Goal: Information Seeking & Learning: Check status

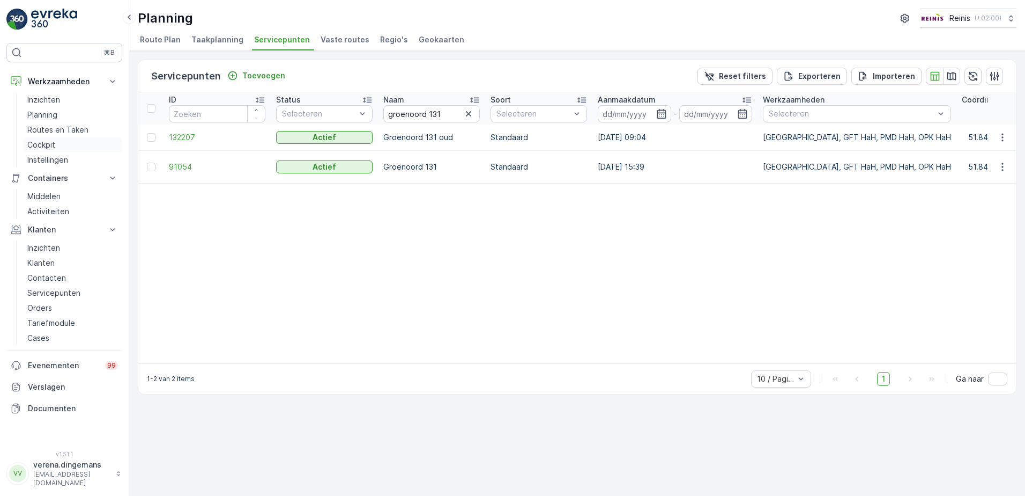
click at [38, 143] on p "Cockpit" at bounding box center [41, 144] width 28 height 11
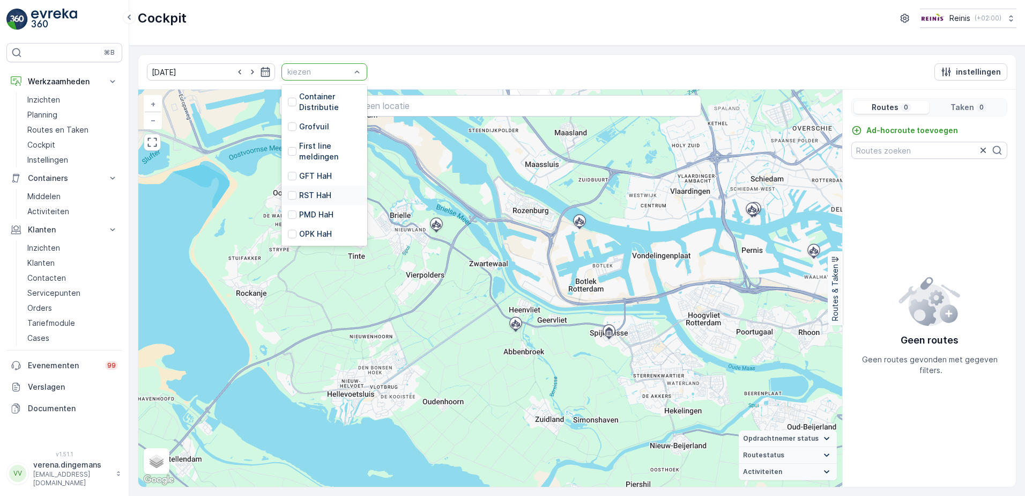
scroll to position [272, 0]
click at [288, 172] on div at bounding box center [292, 176] width 9 height 9
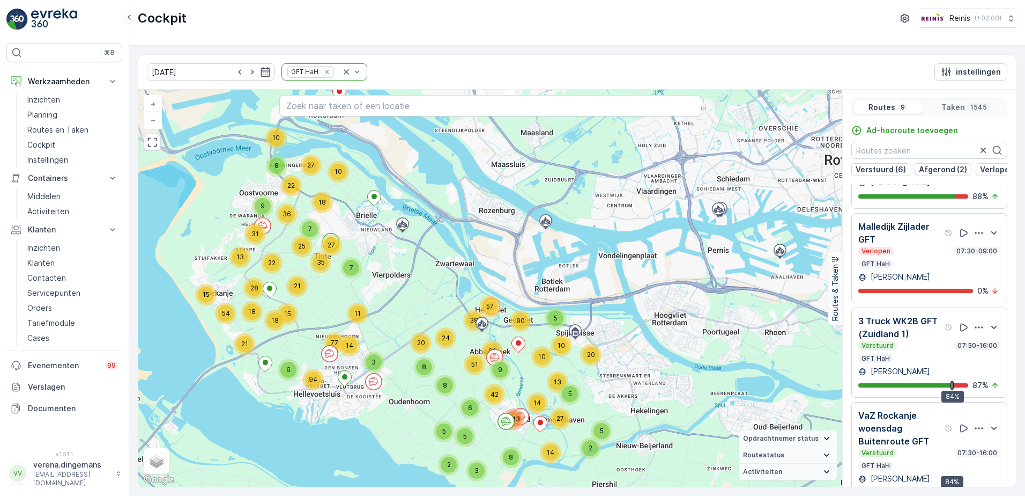
scroll to position [27, 0]
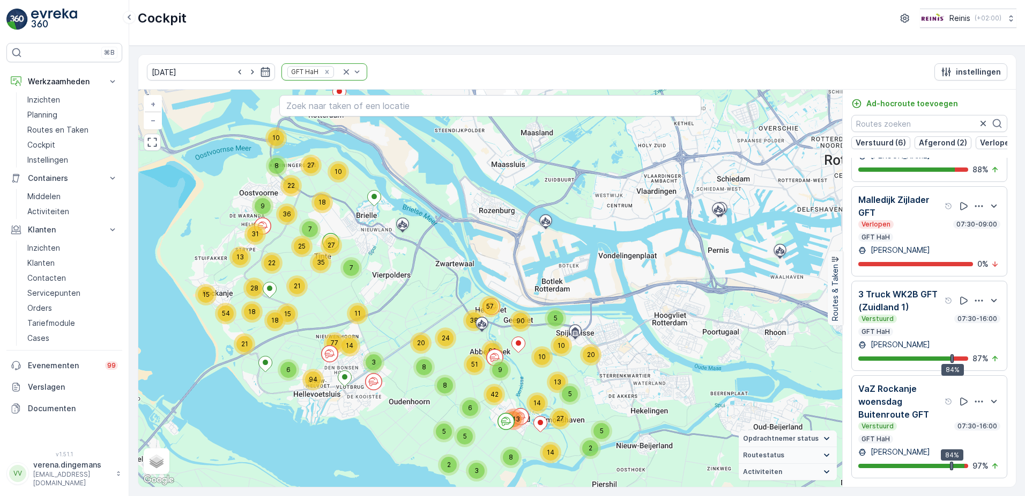
click at [916, 419] on p "VaZ Rockanje woensdag Buitenroute GFT" at bounding box center [901, 401] width 84 height 39
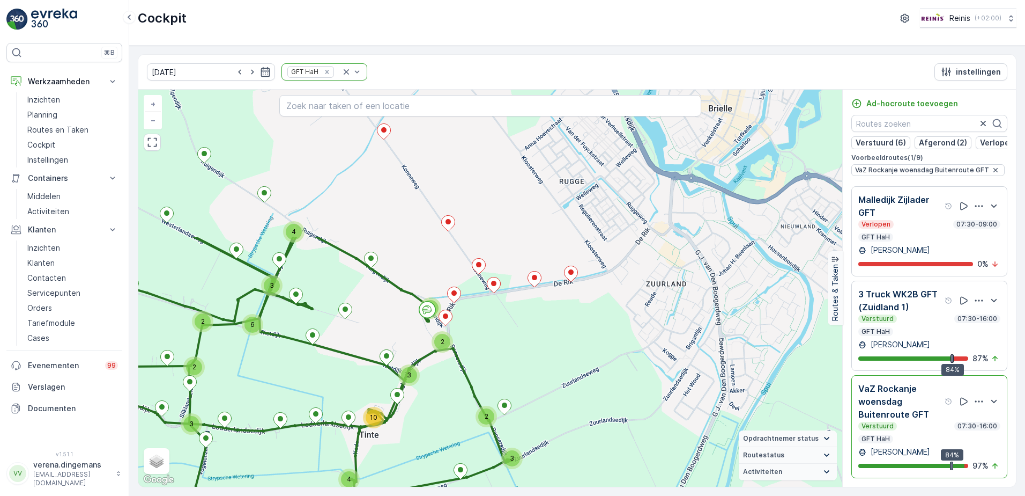
drag, startPoint x: 490, startPoint y: 202, endPoint x: 443, endPoint y: 385, distance: 189.4
click at [443, 385] on div "3 2 2 2 2 3 4 6 3 2 2 3 2 3 2 3 3 4 4 10 3 2 2 2 2 3 2 2 3 3 2 4 2 2 2 2 2 5 9 …" at bounding box center [490, 288] width 704 height 397
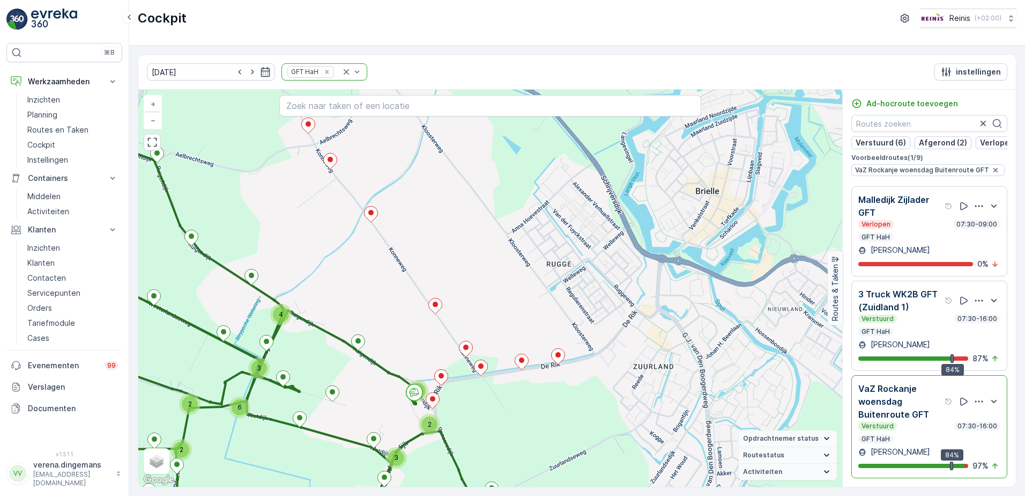
drag, startPoint x: 513, startPoint y: 320, endPoint x: 500, endPoint y: 394, distance: 74.6
click at [500, 394] on div "3 2 2 2 2 3 4 6 3 2 2 3 2 3 2 3 3 4 4 10 3 2 2 2 2 3 2 2 3 3 2 4 2 2 2 2 2 5 9 …" at bounding box center [490, 288] width 704 height 397
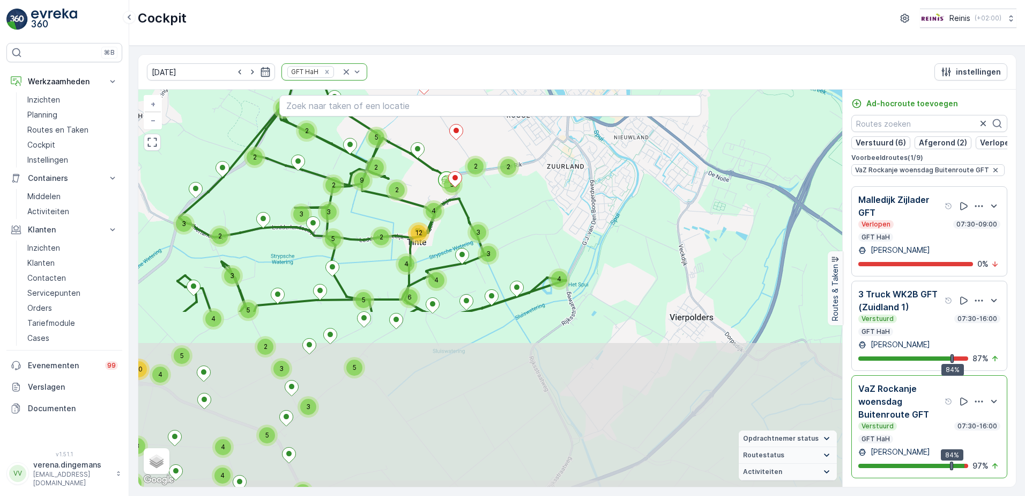
drag, startPoint x: 512, startPoint y: 399, endPoint x: 508, endPoint y: 220, distance: 178.6
click at [508, 220] on div "5 2 4 3 2 2 3 2 4 5 2 9 2 2 2 5 4 3 3 5 5 2 4 6 12 4 3 5 2 3 5 3 5 4 3 2 5 3 4 …" at bounding box center [490, 288] width 704 height 397
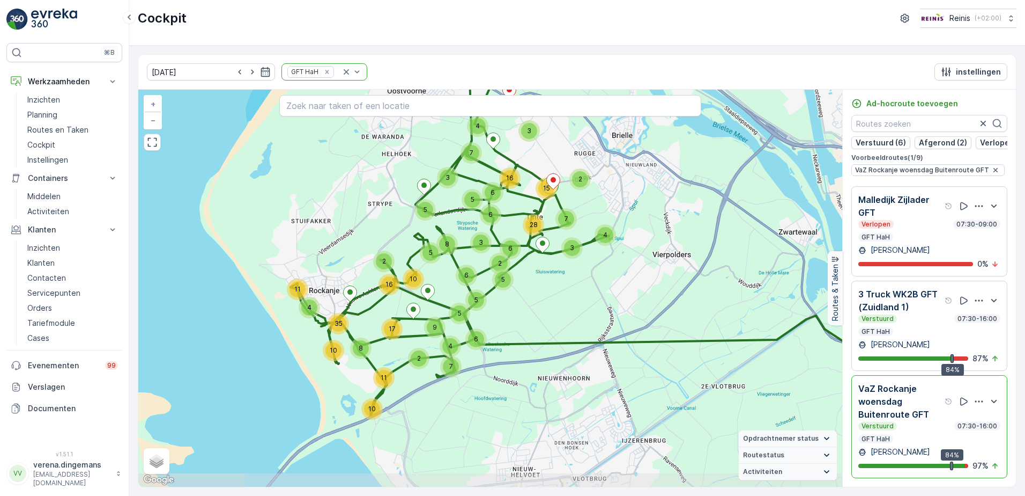
drag, startPoint x: 394, startPoint y: 396, endPoint x: 512, endPoint y: 321, distance: 139.9
click at [512, 321] on div "7 4 6 3 5 3 3 4 16 2 15 7 6 6 28 3 5 5 2 6 5 4 6 5 5 8 4 11 10 11 2 9 7 8 10 35…" at bounding box center [490, 288] width 704 height 397
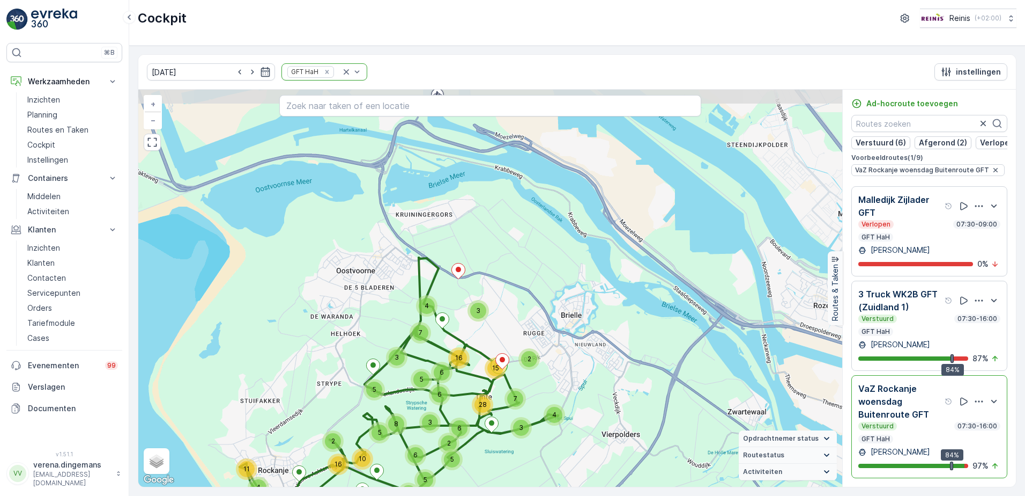
drag, startPoint x: 565, startPoint y: 248, endPoint x: 514, endPoint y: 428, distance: 186.8
click at [514, 428] on div "3" at bounding box center [521, 427] width 16 height 16
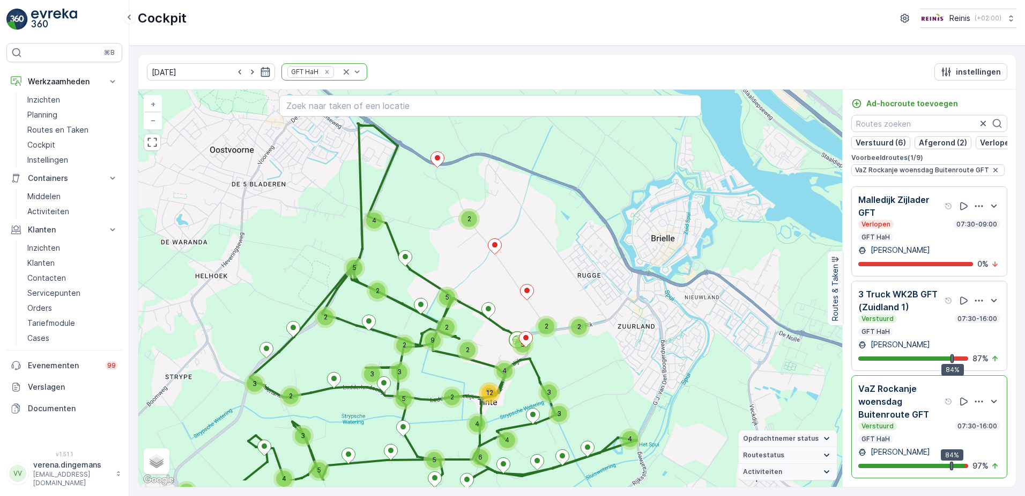
drag, startPoint x: 546, startPoint y: 427, endPoint x: 571, endPoint y: 381, distance: 52.3
click at [571, 381] on div "5 2 4 3 2 2 3 2 4 5 2 9 2 2 2 5 4 3 3 5 5 2 4 6 12 4 3 5 2 3 5 3 5 4 3 2 5 3 4 …" at bounding box center [490, 288] width 704 height 397
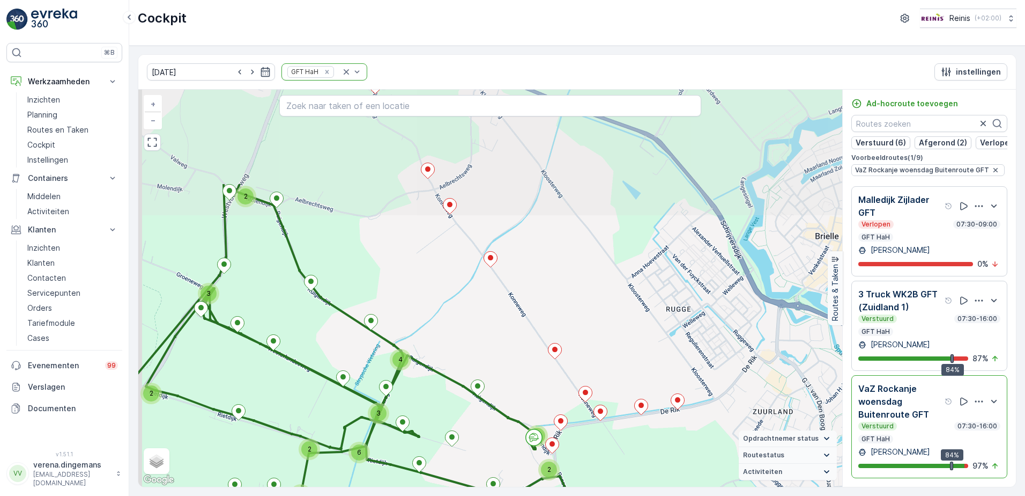
drag, startPoint x: 545, startPoint y: 308, endPoint x: 595, endPoint y: 453, distance: 152.8
click at [595, 453] on div "3 2 2 2 2 3 4 6 3 2 2 3 2 3 2 3 3 4 4 10 3 2 2 2 2 3 2 2 3 3 2 4 2 2 2 2 2 5 9 …" at bounding box center [490, 288] width 704 height 397
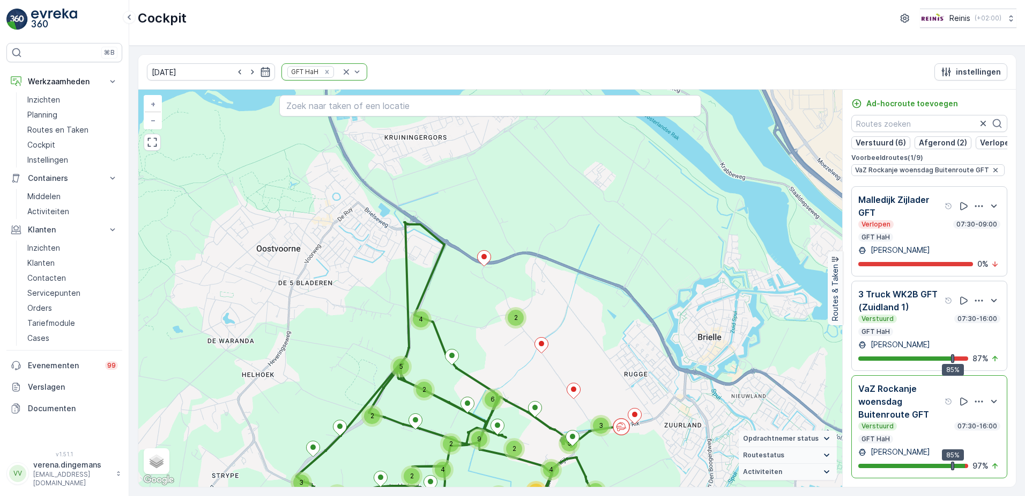
scroll to position [647, 0]
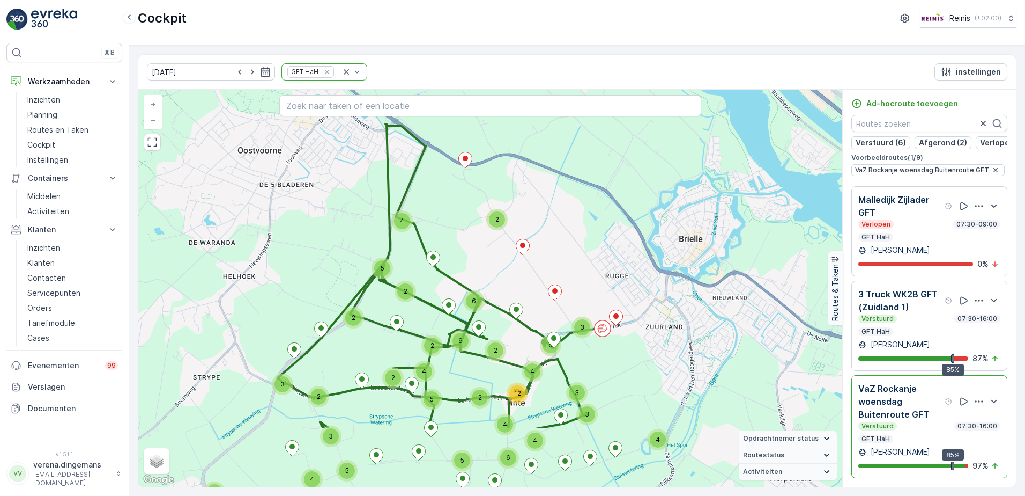
drag, startPoint x: 670, startPoint y: 389, endPoint x: 651, endPoint y: 284, distance: 106.9
click at [651, 284] on div "10 3 3 2 2 2 4 2 5 3 2 3 4 4 4 5 2 4 2 4 3 7 2 6 2 2 3 2 4 22 6 4 4 6 4 11 5 5 …" at bounding box center [490, 288] width 704 height 397
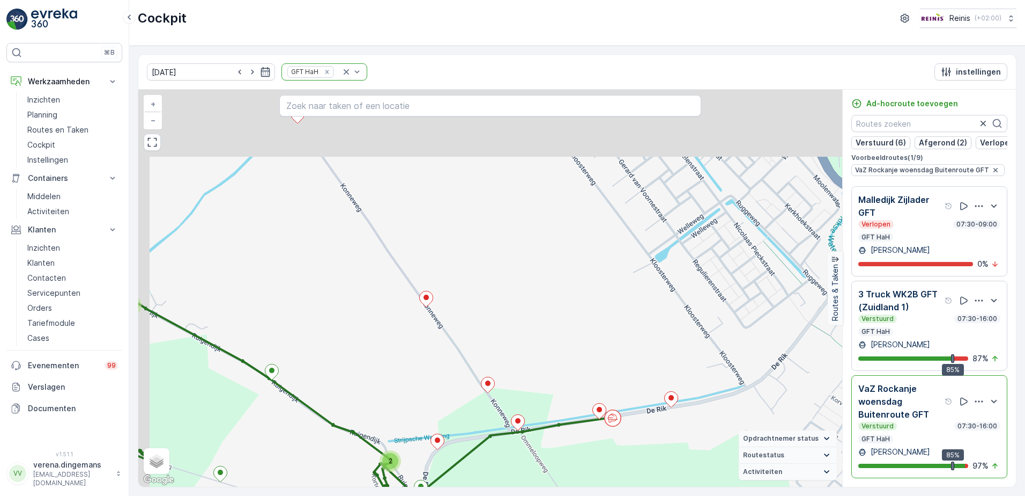
drag, startPoint x: 432, startPoint y: 176, endPoint x: 492, endPoint y: 320, distance: 155.8
click at [492, 320] on div "3 2 2 2 3 2 2 2 2 2 2 2 5 3 2 2 2 2 2 2 2 2 2 2 2 3 7 2 3 2 2 4 2 2 2 2 2 3 2 3…" at bounding box center [490, 288] width 704 height 397
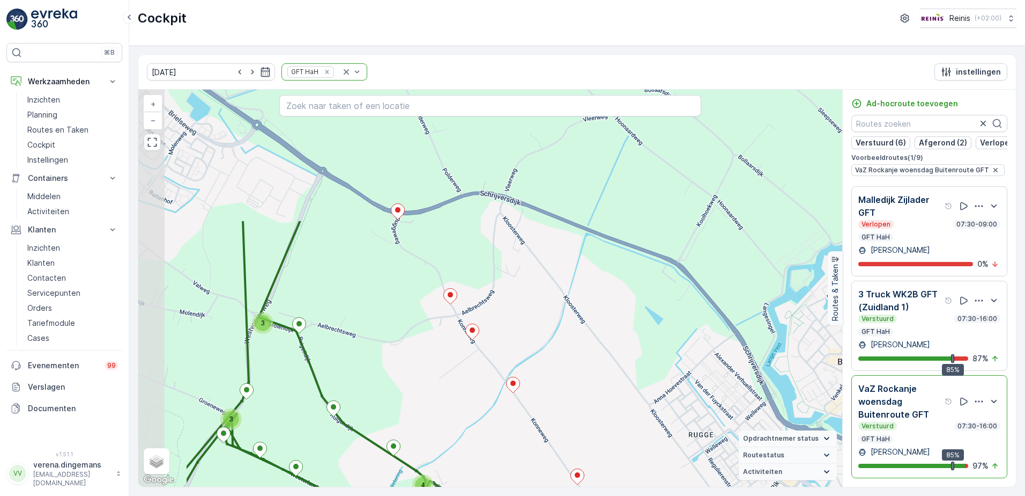
drag, startPoint x: 415, startPoint y: 192, endPoint x: 534, endPoint y: 363, distance: 208.1
click at [534, 363] on div "3 3 2 2 2 3 4 6 3 2 2 3 2 3 2 3 3 4 4 10 3 2 2 2 2 3 2 2 3 3 2 4 2 3 2 2 2 5 9 …" at bounding box center [490, 288] width 704 height 397
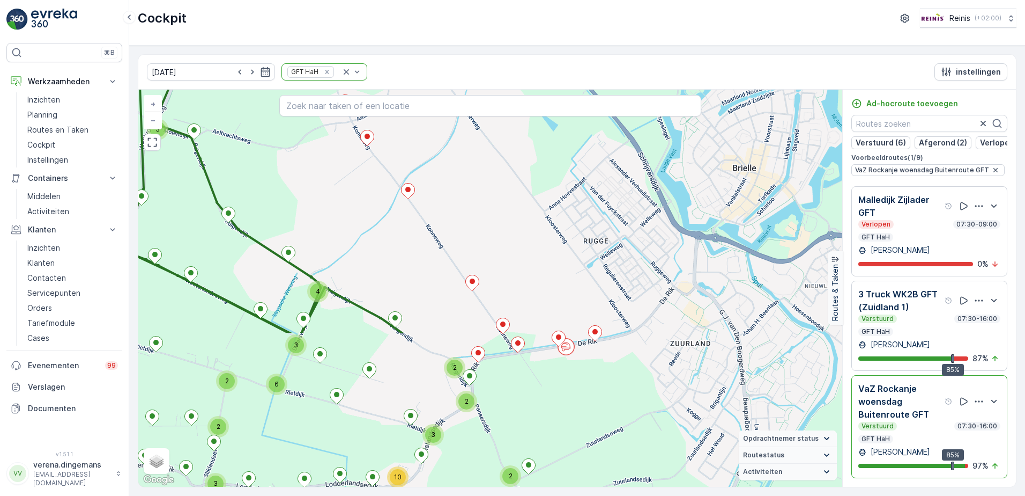
drag, startPoint x: 541, startPoint y: 365, endPoint x: 436, endPoint y: 172, distance: 220.3
click at [436, 172] on div "3 3 2 2 2 3 4 6 3 2 2 3 2 3 2 3 3 4 4 10 3 2 2 2 2 3 2 2 3 3 2 4 2 3 2 2 2 5 9 …" at bounding box center [490, 288] width 704 height 397
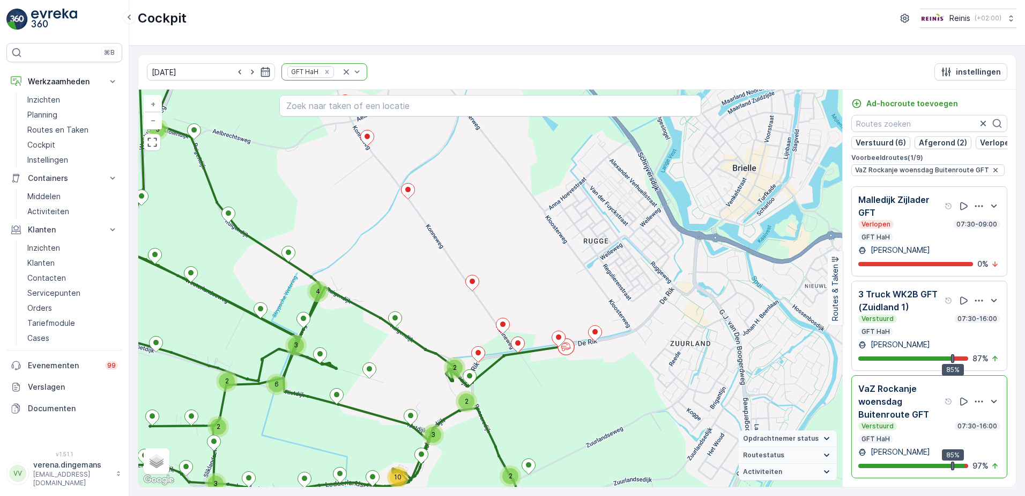
click at [917, 402] on p "VaZ Rockanje woensdag Buitenroute GFT" at bounding box center [901, 401] width 84 height 39
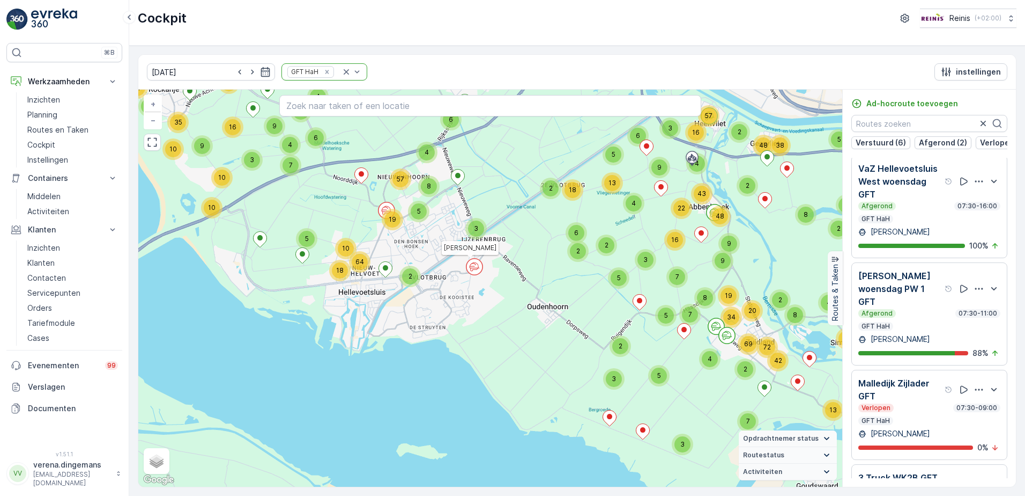
scroll to position [352, 0]
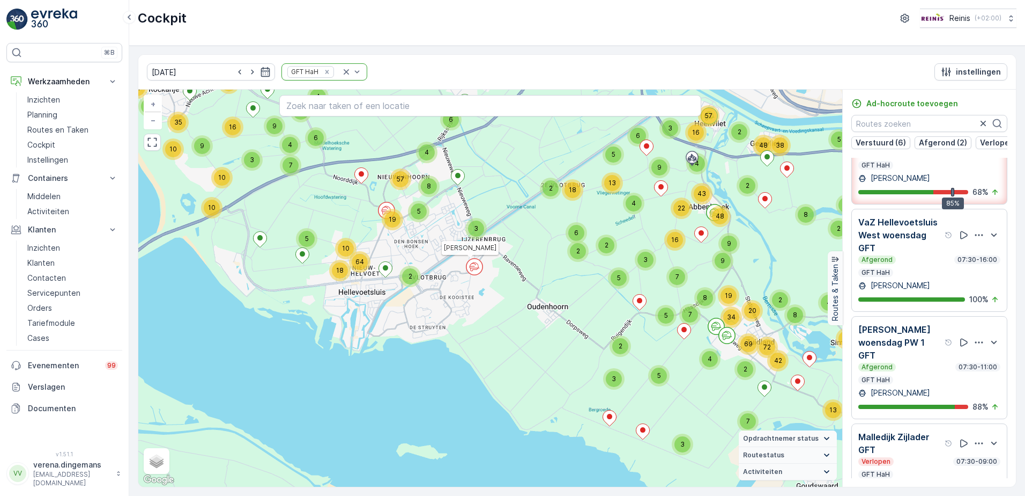
click at [925, 291] on p "[PERSON_NAME]" at bounding box center [900, 285] width 62 height 11
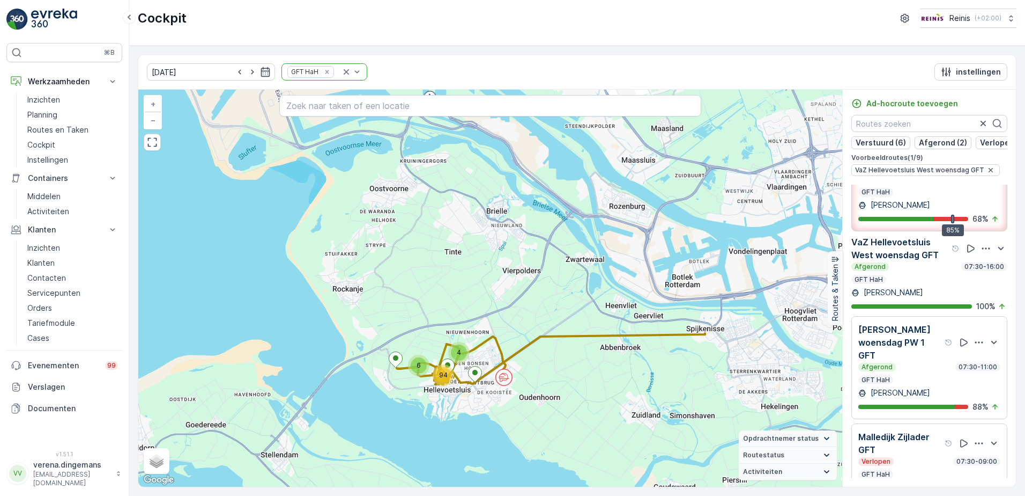
drag, startPoint x: 706, startPoint y: 371, endPoint x: 627, endPoint y: 371, distance: 78.3
click at [627, 371] on div "4 6 94 + − Satelliet stappenplan Terrein Hybride Leaflet Sneltoetsen Kaartgegev…" at bounding box center [490, 288] width 704 height 397
click at [933, 284] on div "Afgerond 07:30-16:00 GFT HaH" at bounding box center [930, 272] width 156 height 21
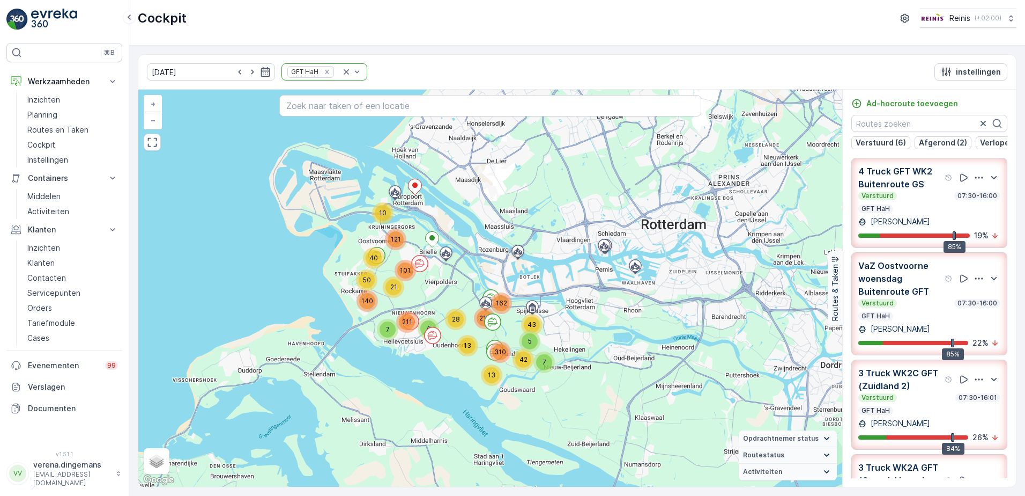
scroll to position [0, 0]
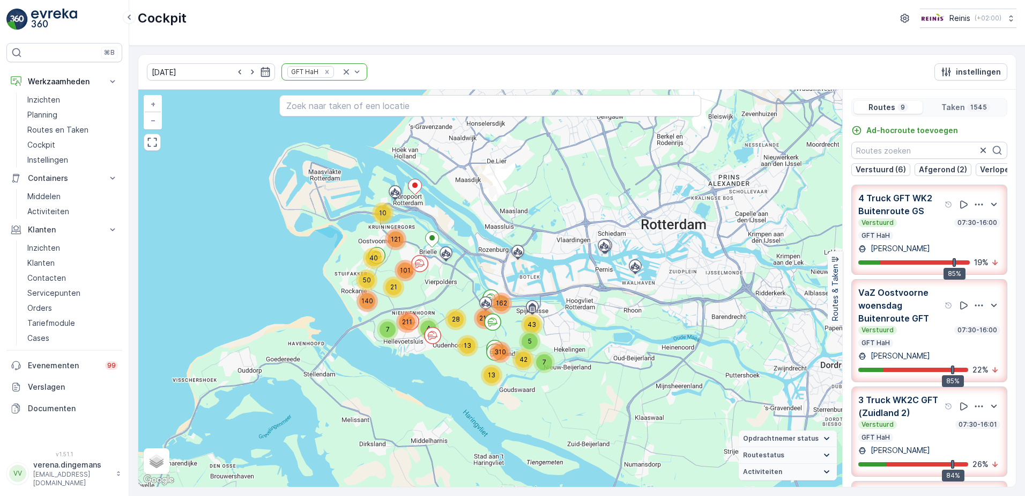
click at [915, 342] on div "Verstuurd 07:30-16:00 GFT HaH" at bounding box center [930, 336] width 142 height 21
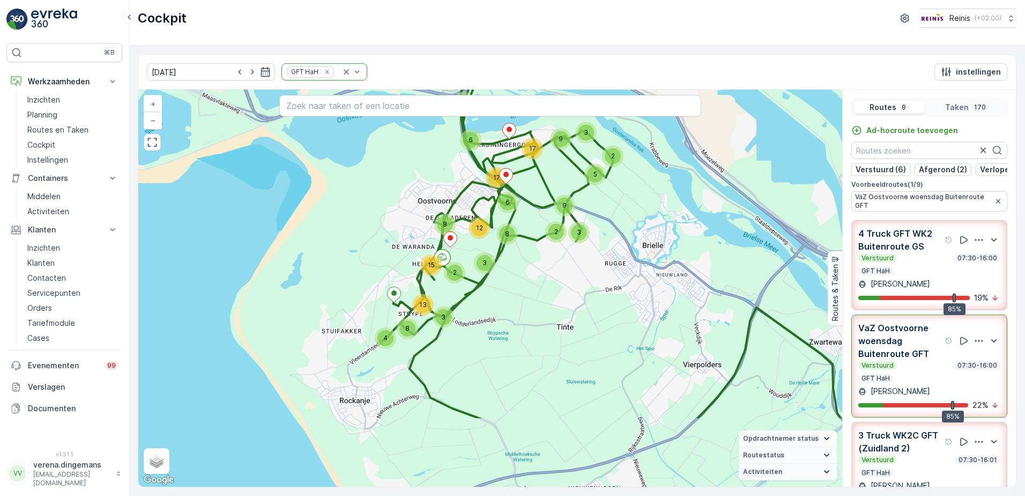
drag, startPoint x: 519, startPoint y: 407, endPoint x: 527, endPoint y: 297, distance: 110.2
click at [527, 297] on div "8 4 3 8 2 13 15 6 6 17 2 3 5 17 9 5 5 3 9 2 12 3 8 + − Satelliet stappenplan Te…" at bounding box center [490, 288] width 704 height 397
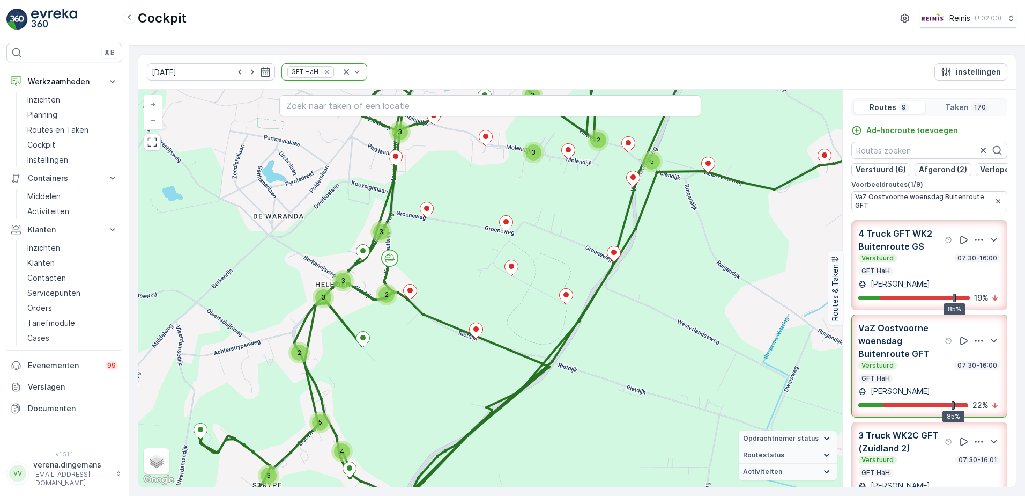
click at [914, 370] on div "Verstuurd 07:30-16:00" at bounding box center [930, 365] width 142 height 9
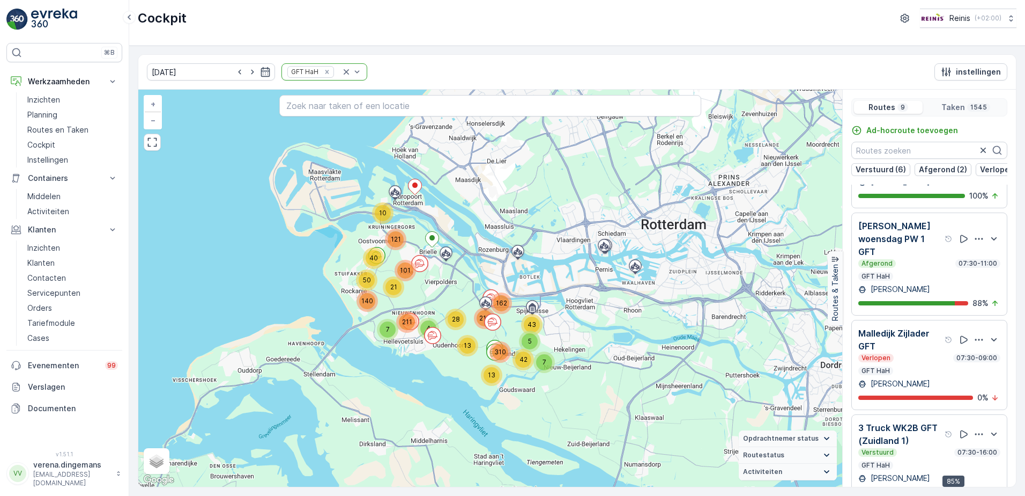
scroll to position [621, 0]
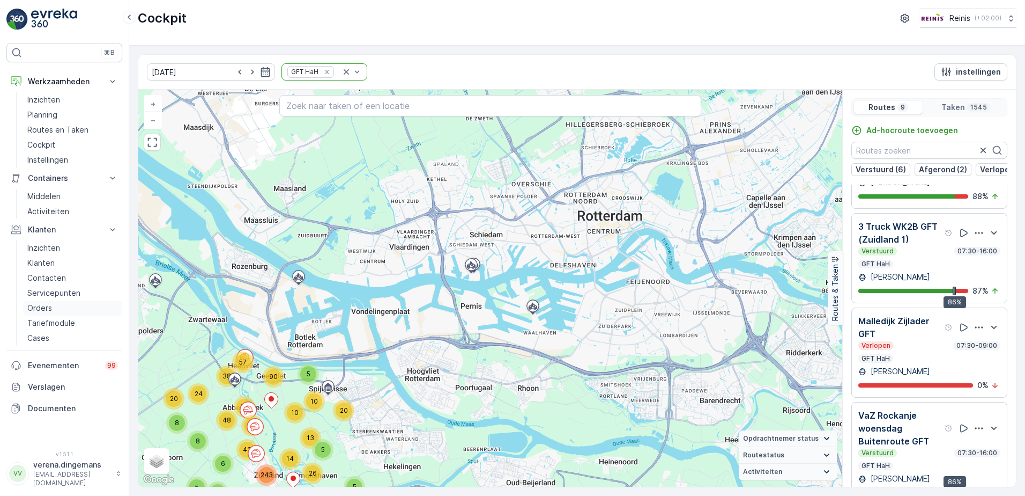
click at [34, 309] on p "Orders" at bounding box center [39, 307] width 25 height 11
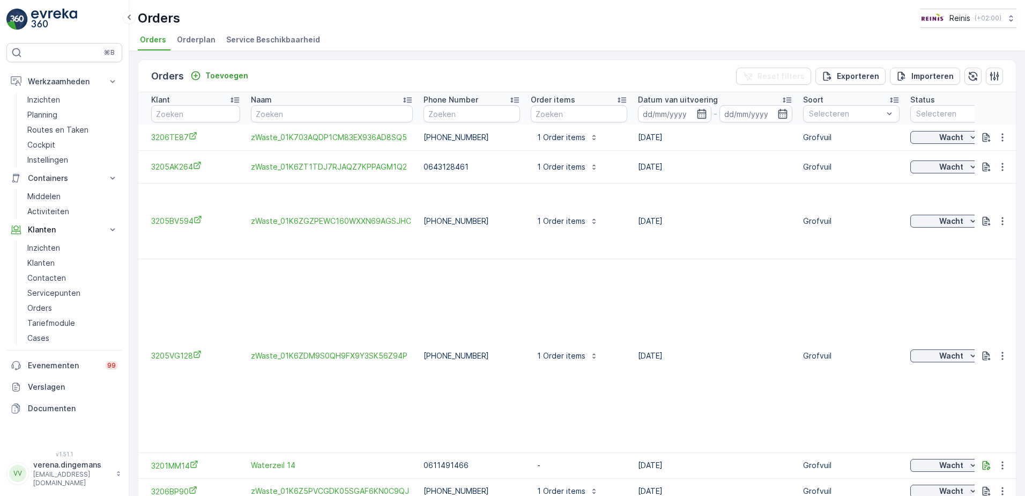
click at [544, 74] on div "Orders Toevoegen Reset filters Exporteren Importeren" at bounding box center [577, 76] width 878 height 32
click at [756, 294] on td "[DATE]" at bounding box center [715, 356] width 165 height 194
click at [318, 114] on input "text" at bounding box center [332, 113] width 162 height 17
click at [180, 115] on input "text" at bounding box center [195, 113] width 89 height 17
type input "3204vb"
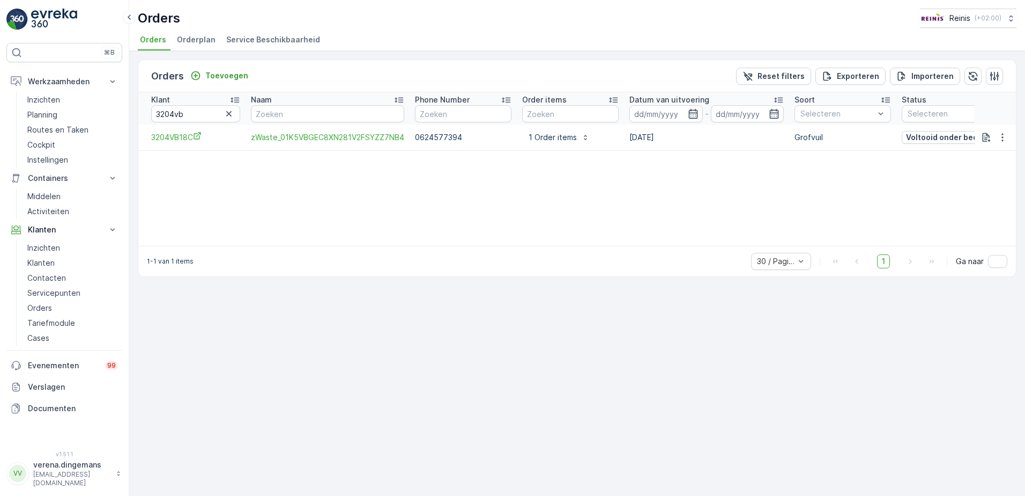
click at [233, 130] on td "3204VB18C" at bounding box center [191, 137] width 107 height 26
drag, startPoint x: 233, startPoint y: 130, endPoint x: 146, endPoint y: 150, distance: 89.2
copy span "3204VB18C"
click at [45, 146] on p "Cockpit" at bounding box center [41, 144] width 28 height 11
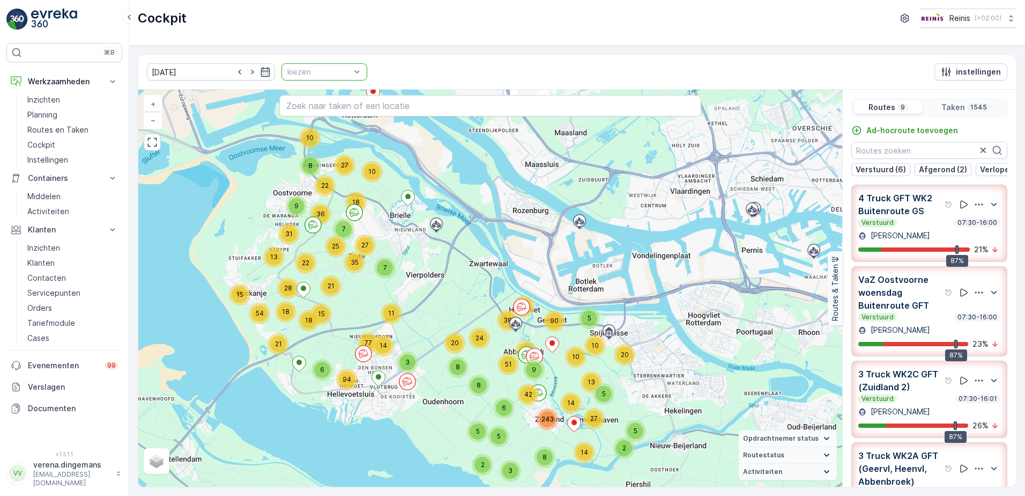
click at [333, 70] on div at bounding box center [318, 72] width 65 height 9
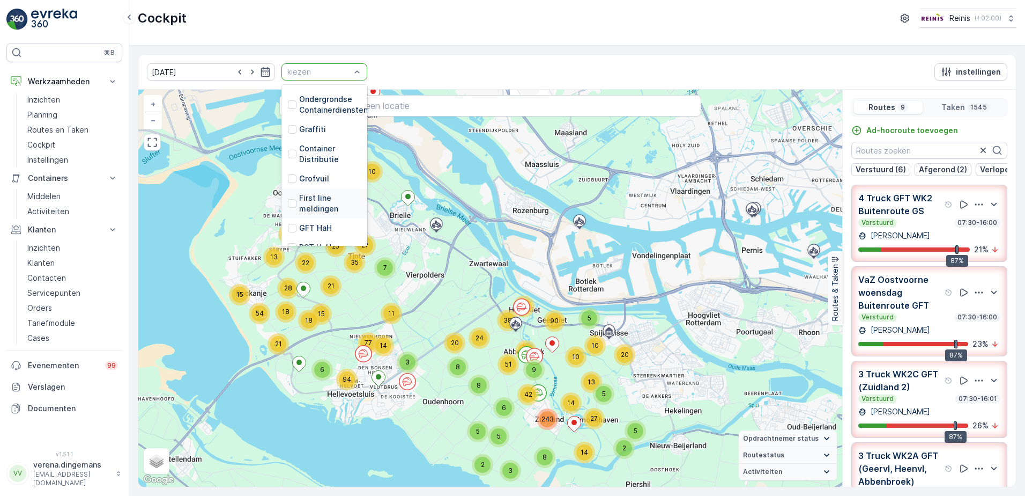
scroll to position [272, 0]
click at [288, 141] on div "First line meldingen" at bounding box center [324, 151] width 73 height 21
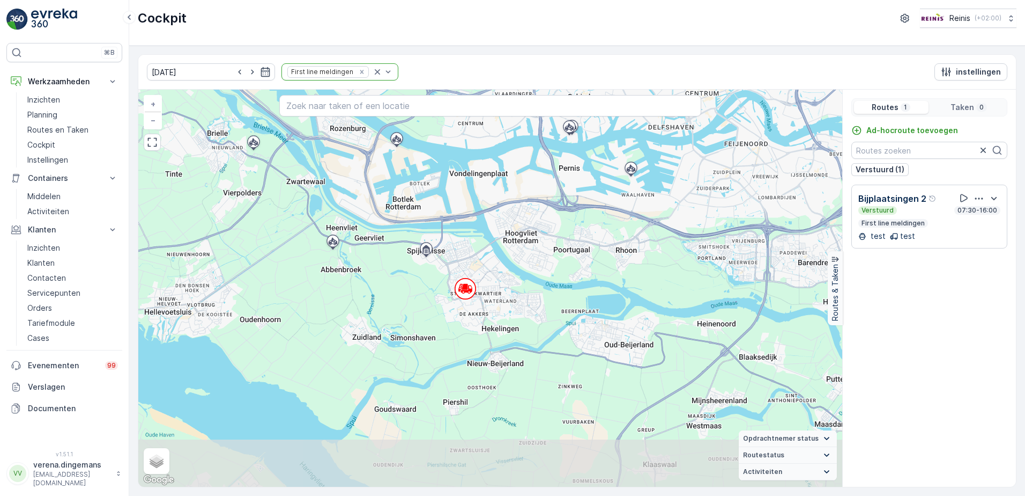
drag, startPoint x: 521, startPoint y: 293, endPoint x: 520, endPoint y: 240, distance: 53.1
click at [520, 240] on div "+ − Satelliet stappenplan Terrein Hybride Leaflet Sneltoetsen Kaartgegevens Kaa…" at bounding box center [490, 288] width 704 height 397
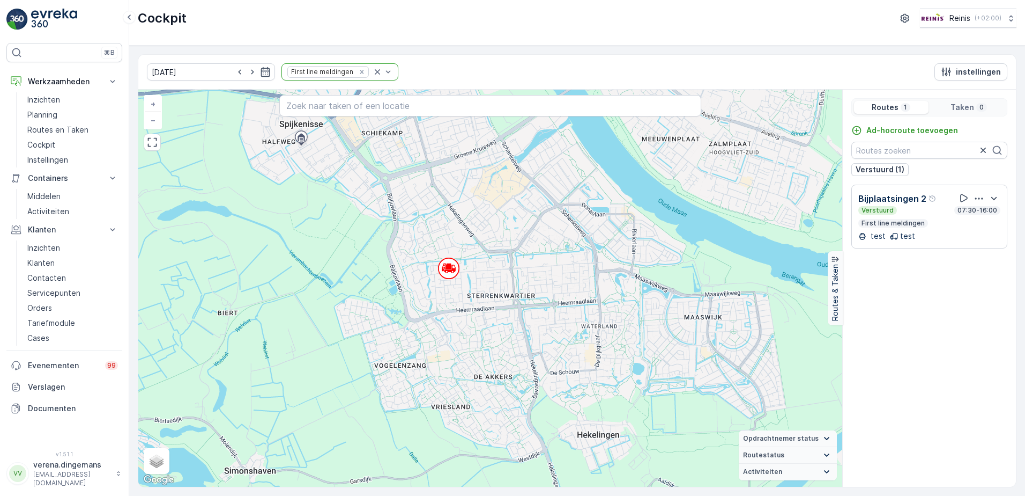
drag, startPoint x: 441, startPoint y: 255, endPoint x: 451, endPoint y: 282, distance: 28.0
click at [451, 282] on div "+ − Satelliet stappenplan Terrein Hybride Leaflet Sneltoetsen Kaartgegevens Kaa…" at bounding box center [490, 288] width 704 height 397
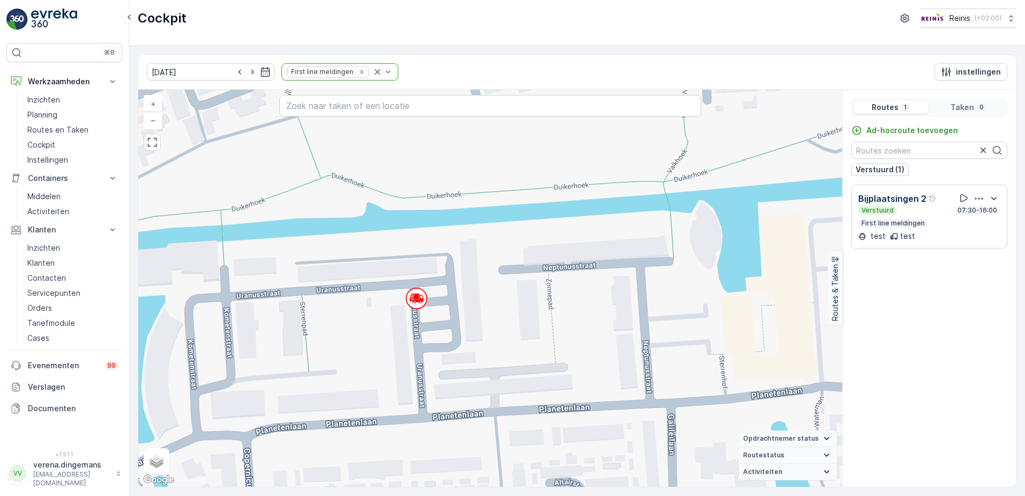
drag, startPoint x: 494, startPoint y: 194, endPoint x: 518, endPoint y: 401, distance: 208.4
click at [518, 401] on div "+ − Satelliet stappenplan Terrein Hybride Leaflet Sneltoetsen Kaartgegevens Kaa…" at bounding box center [490, 288] width 704 height 397
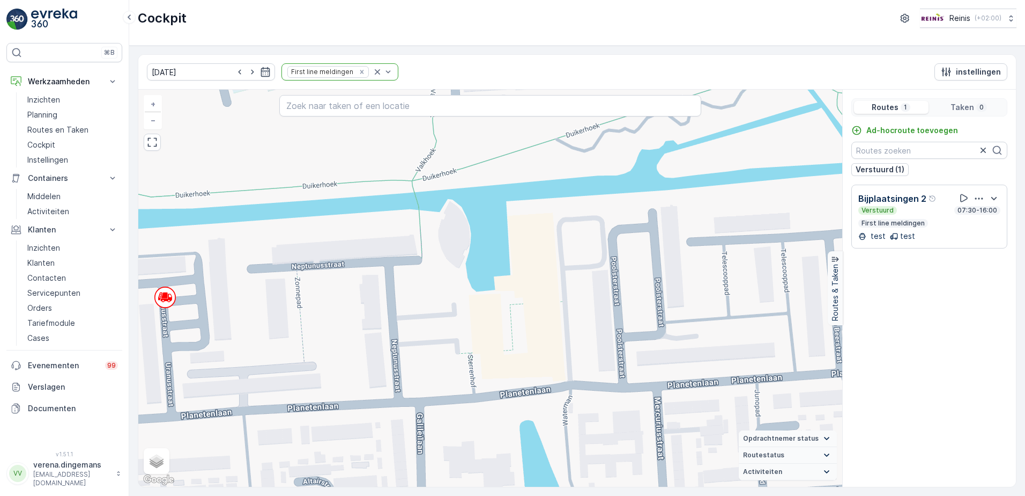
drag, startPoint x: 662, startPoint y: 361, endPoint x: 444, endPoint y: 358, distance: 217.8
click at [444, 358] on div "+ − Satelliet stappenplan Terrein Hybride Leaflet Sneltoetsen Kaartgegevens Kaa…" at bounding box center [490, 288] width 704 height 397
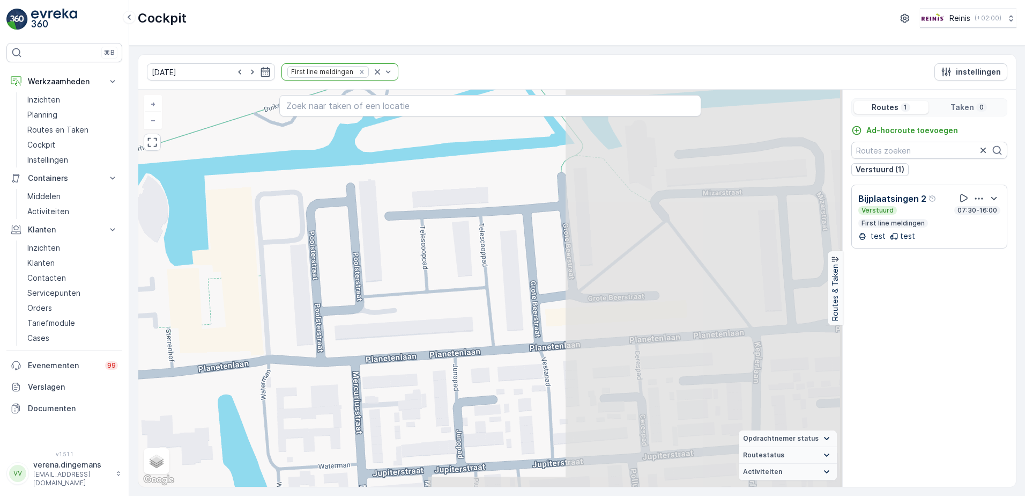
drag, startPoint x: 627, startPoint y: 335, endPoint x: 388, endPoint y: 307, distance: 240.9
click at [388, 307] on div "+ − Satelliet stappenplan Terrein Hybride Leaflet Sneltoetsen Kaartgegevens Kaa…" at bounding box center [490, 288] width 704 height 397
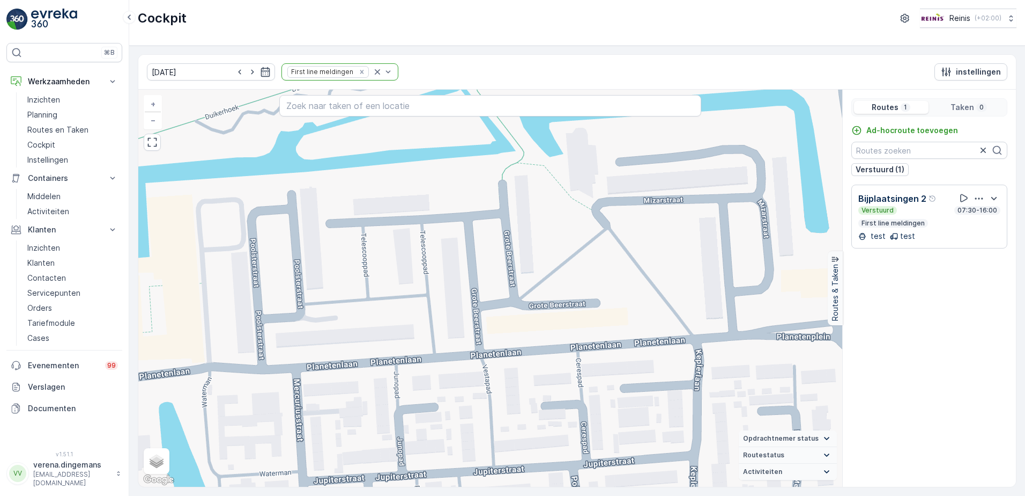
drag, startPoint x: 727, startPoint y: 309, endPoint x: 670, endPoint y: 319, distance: 57.7
click at [668, 316] on div "+ − Satelliet stappenplan Terrein Hybride Leaflet Sneltoetsen Kaartgegevens Kaa…" at bounding box center [490, 288] width 704 height 397
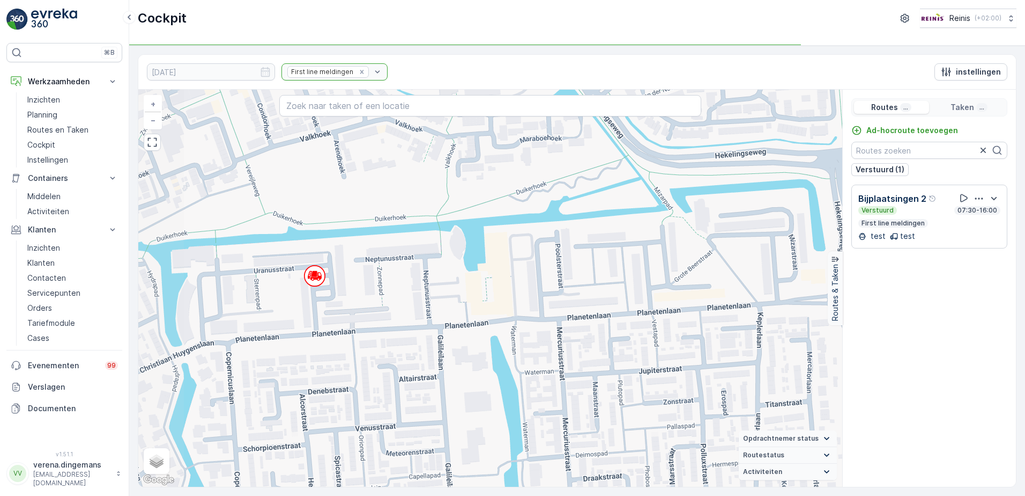
drag, startPoint x: 467, startPoint y: 296, endPoint x: 617, endPoint y: 308, distance: 151.2
click at [617, 308] on div "+ − Satelliet stappenplan Terrein Hybride Leaflet Sneltoetsen Kaartgegevens Kaa…" at bounding box center [490, 288] width 704 height 397
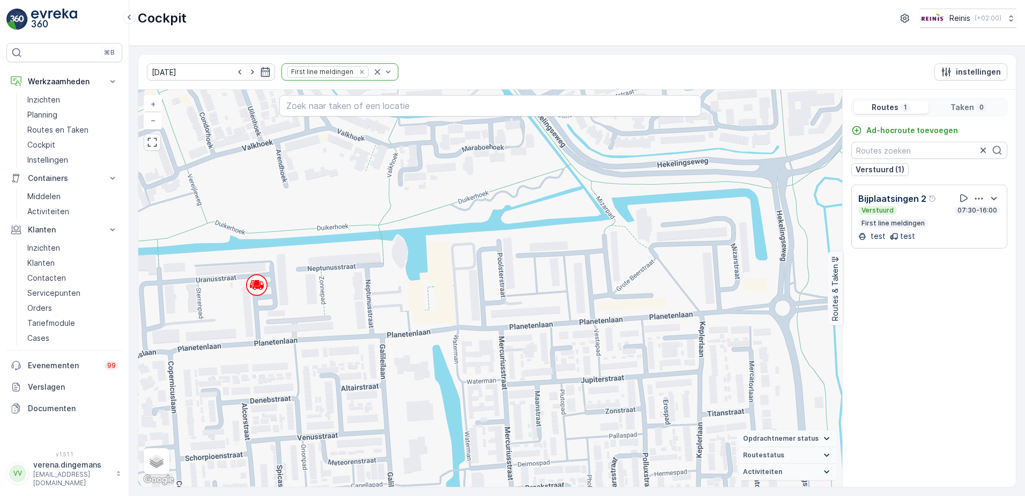
drag, startPoint x: 660, startPoint y: 283, endPoint x: 602, endPoint y: 292, distance: 58.6
click at [602, 292] on div "+ − Satelliet stappenplan Terrein Hybride Leaflet Sneltoetsen Kaartgegevens Kaa…" at bounding box center [490, 288] width 704 height 397
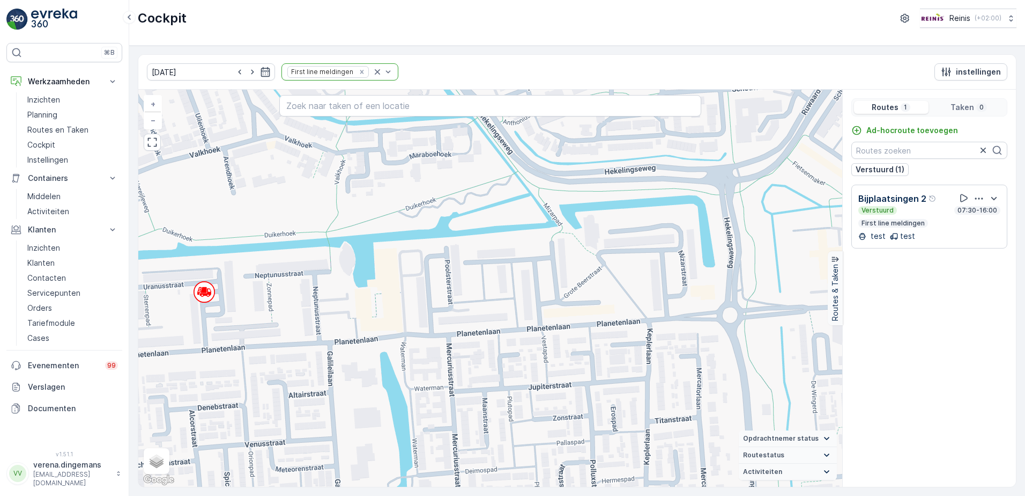
drag, startPoint x: 634, startPoint y: 293, endPoint x: 588, endPoint y: 297, distance: 46.8
click at [588, 297] on div "+ − Satelliet stappenplan Terrein Hybride Leaflet Sneltoetsen Kaartgegevens Kaa…" at bounding box center [490, 288] width 704 height 397
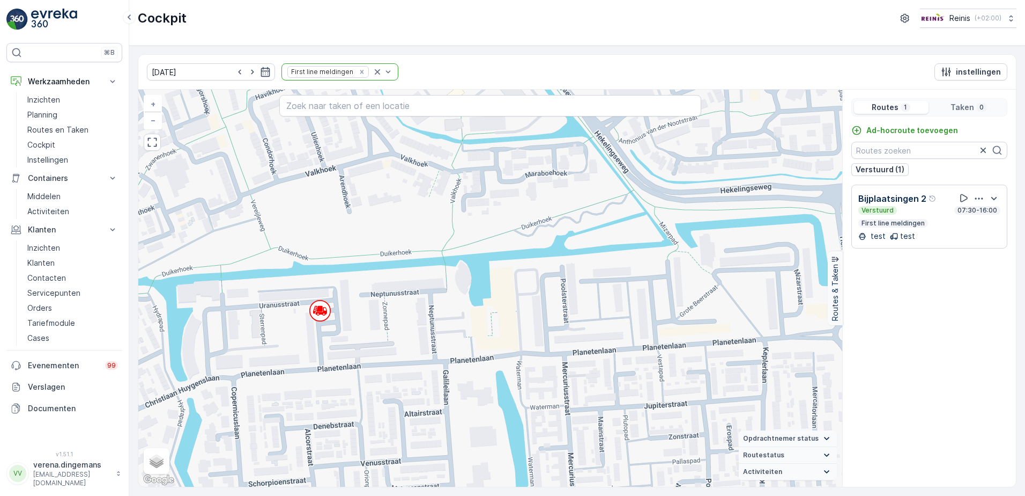
drag, startPoint x: 204, startPoint y: 304, endPoint x: 320, endPoint y: 322, distance: 117.4
click at [320, 322] on div "+ − Satelliet stappenplan Terrein Hybride Leaflet Sneltoetsen Kaartgegevens Kaa…" at bounding box center [490, 288] width 704 height 397
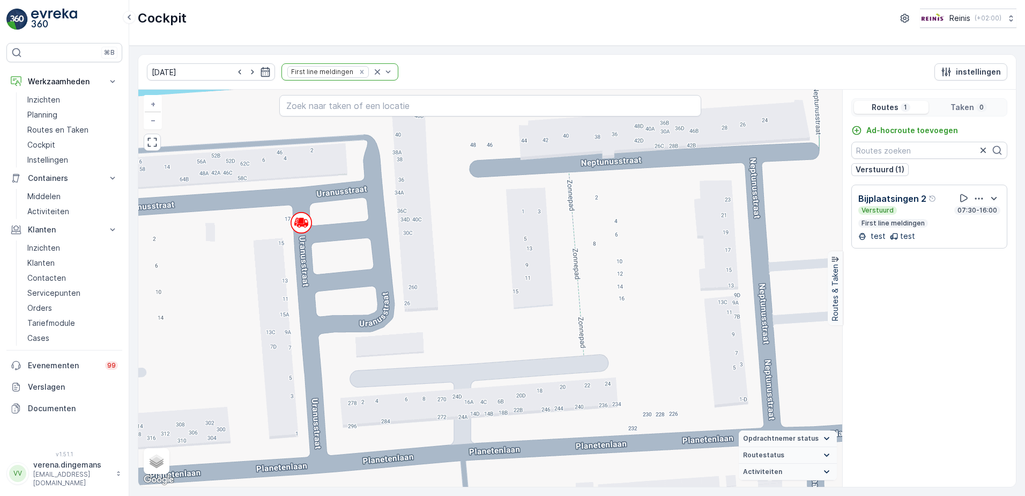
drag, startPoint x: 494, startPoint y: 365, endPoint x: 477, endPoint y: 361, distance: 17.5
click at [477, 361] on div "+ − Satelliet stappenplan Terrein Hybride Leaflet Sneltoetsen Kaartgegevens Kaa…" at bounding box center [490, 288] width 704 height 397
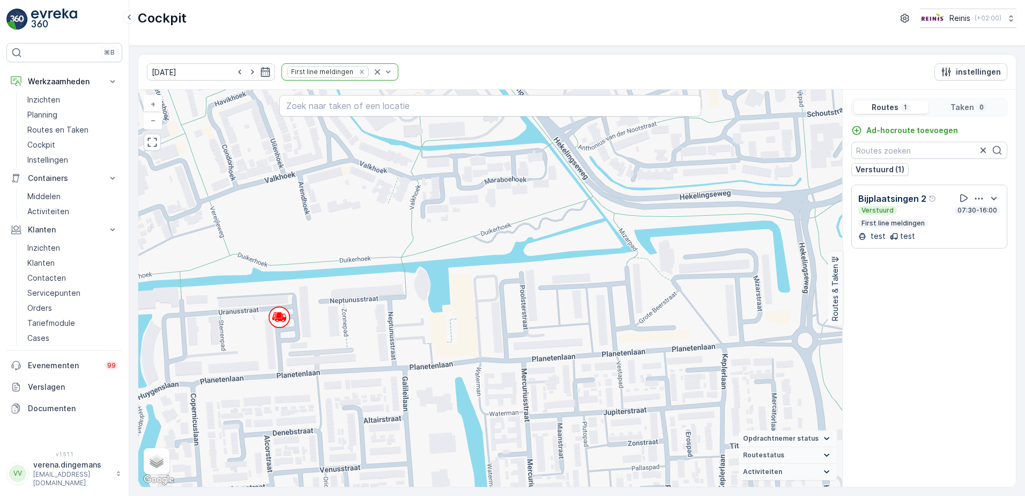
drag, startPoint x: 608, startPoint y: 351, endPoint x: 475, endPoint y: 329, distance: 135.3
click at [475, 329] on div "+ − Satelliet stappenplan Terrein Hybride Leaflet Sneltoetsen Kaartgegevens Kaa…" at bounding box center [490, 288] width 704 height 397
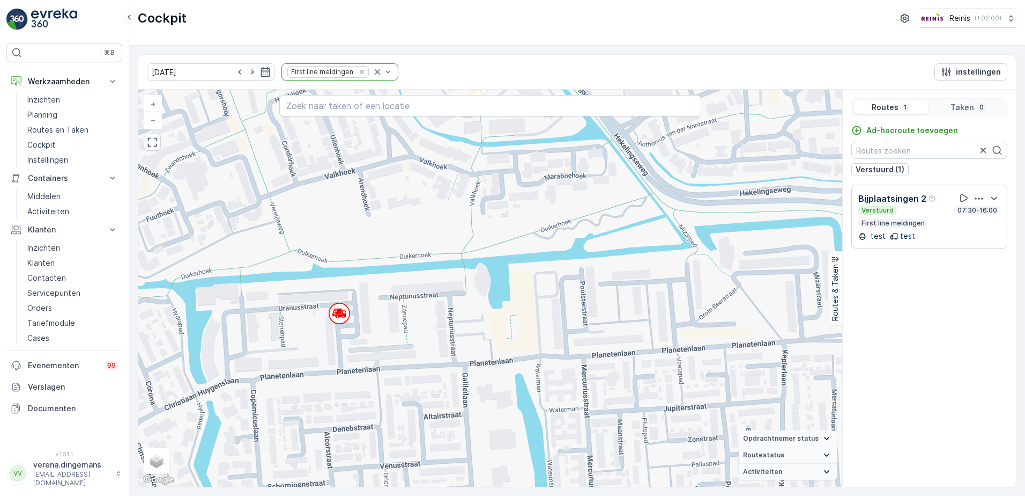
drag, startPoint x: 338, startPoint y: 339, endPoint x: 398, endPoint y: 336, distance: 60.2
click at [398, 336] on div "+ − Satelliet stappenplan Terrein Hybride Leaflet Sneltoetsen Kaartgegevens Kaa…" at bounding box center [490, 288] width 704 height 397
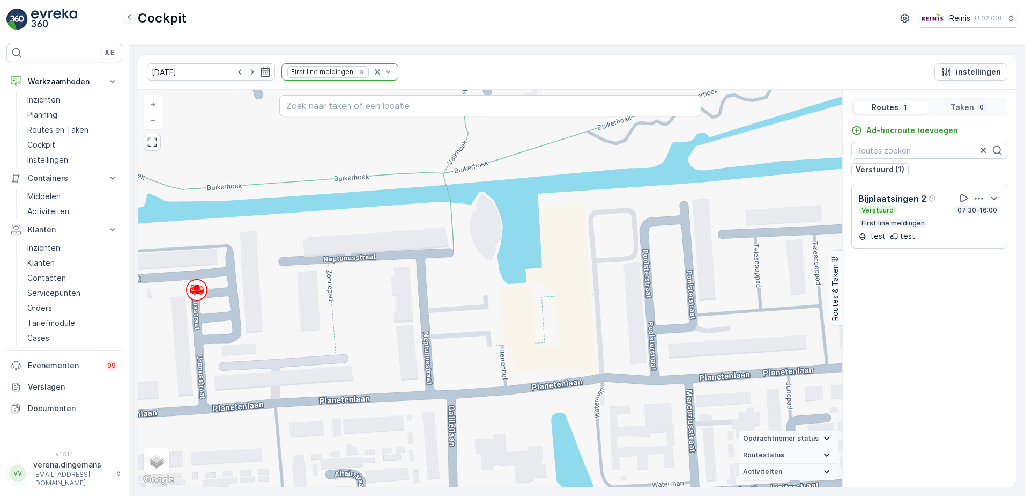
drag, startPoint x: 406, startPoint y: 322, endPoint x: 273, endPoint y: 335, distance: 133.6
click at [273, 335] on div "+ − Satelliet stappenplan Terrein Hybride Leaflet Sneltoetsen Kaartgegevens Kaa…" at bounding box center [490, 288] width 704 height 397
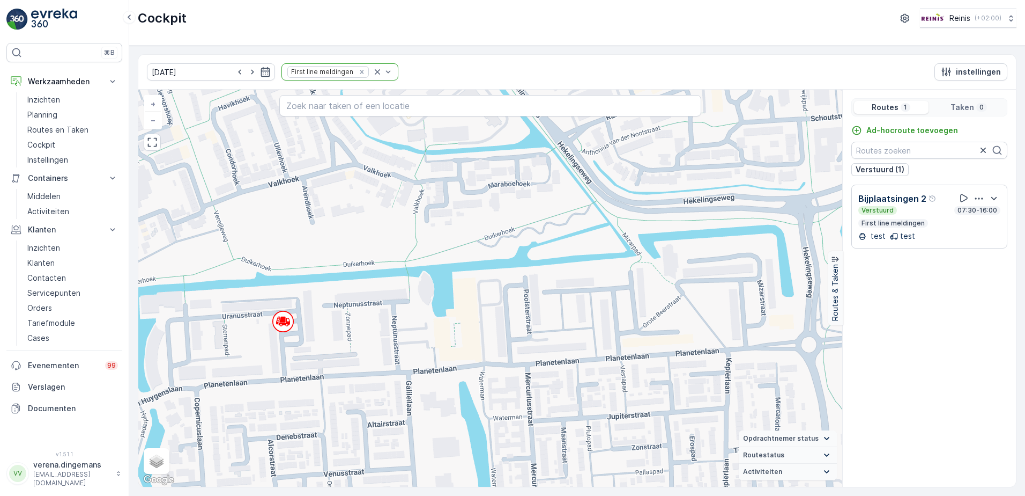
drag, startPoint x: 564, startPoint y: 343, endPoint x: 537, endPoint y: 342, distance: 26.8
click at [537, 342] on div "+ − Satelliet stappenplan Terrein Hybride Leaflet Sneltoetsen Kaartgegevens Kaa…" at bounding box center [490, 288] width 704 height 397
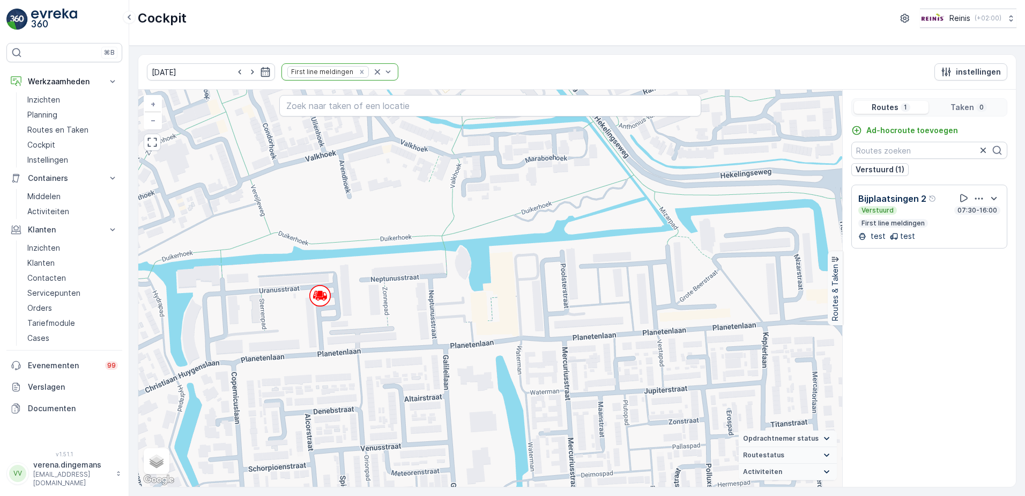
drag, startPoint x: 444, startPoint y: 338, endPoint x: 481, endPoint y: 312, distance: 45.1
click at [481, 312] on div "+ − Satelliet stappenplan Terrein Hybride Leaflet Sneltoetsen Kaartgegevens Kaa…" at bounding box center [490, 288] width 704 height 397
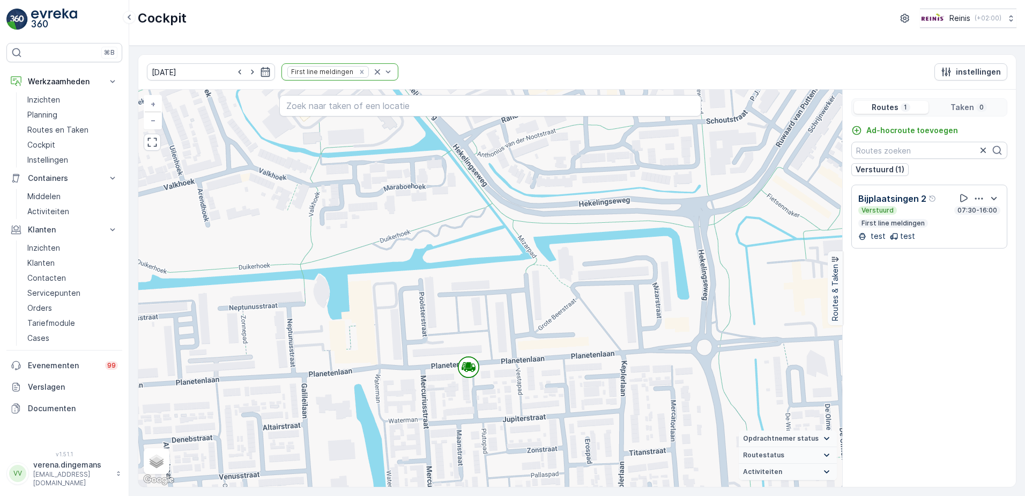
drag, startPoint x: 744, startPoint y: 351, endPoint x: 611, endPoint y: 378, distance: 135.2
click at [611, 378] on div "+ − Satelliet stappenplan Terrein Hybride Leaflet Sneltoetsen Kaartgegevens Kaa…" at bounding box center [490, 288] width 704 height 397
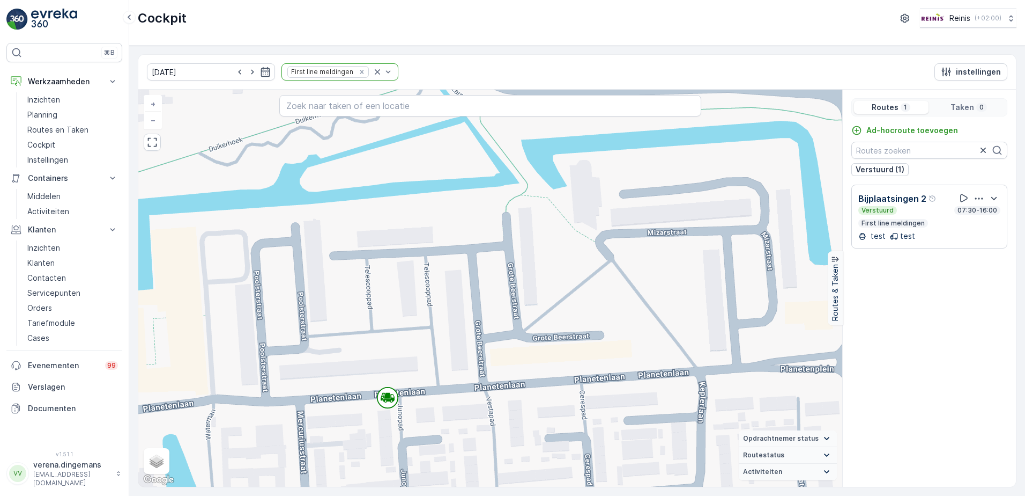
drag, startPoint x: 537, startPoint y: 333, endPoint x: 576, endPoint y: 368, distance: 52.4
click at [580, 368] on div "+ − Satelliet stappenplan Terrein Hybride Leaflet Sneltoetsen Kaartgegevens Kaa…" at bounding box center [490, 288] width 704 height 397
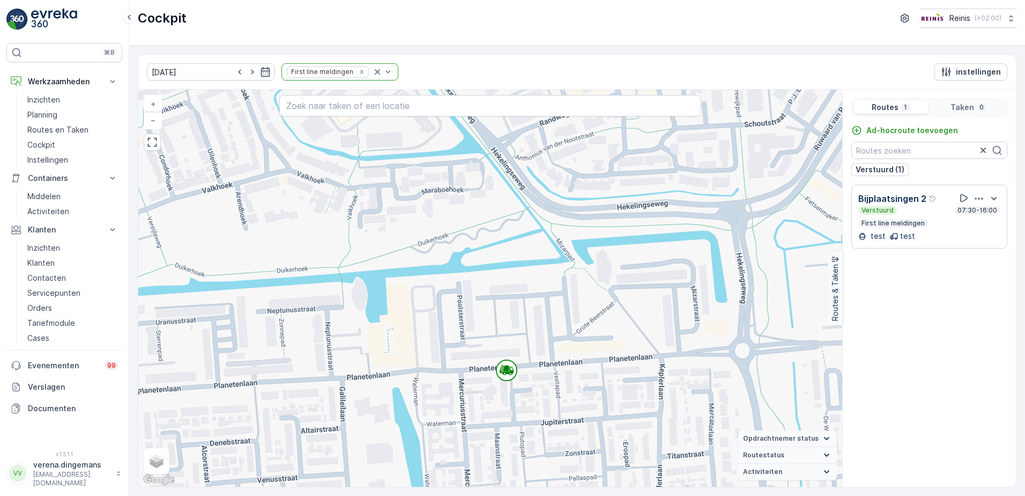
drag, startPoint x: 570, startPoint y: 380, endPoint x: 593, endPoint y: 366, distance: 27.4
click at [593, 366] on div "+ − Satelliet stappenplan Terrein Hybride Leaflet Sneltoetsen Kaartgegevens Kaa…" at bounding box center [490, 288] width 704 height 397
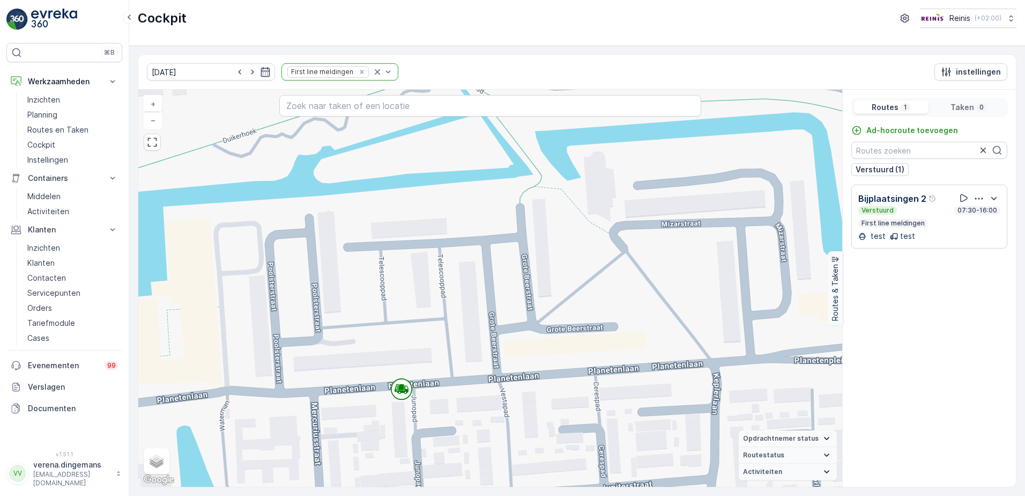
drag, startPoint x: 600, startPoint y: 341, endPoint x: 584, endPoint y: 358, distance: 23.9
click at [585, 358] on div "+ − Satelliet stappenplan Terrein Hybride Leaflet Sneltoetsen Kaartgegevens Kaa…" at bounding box center [490, 288] width 704 height 397
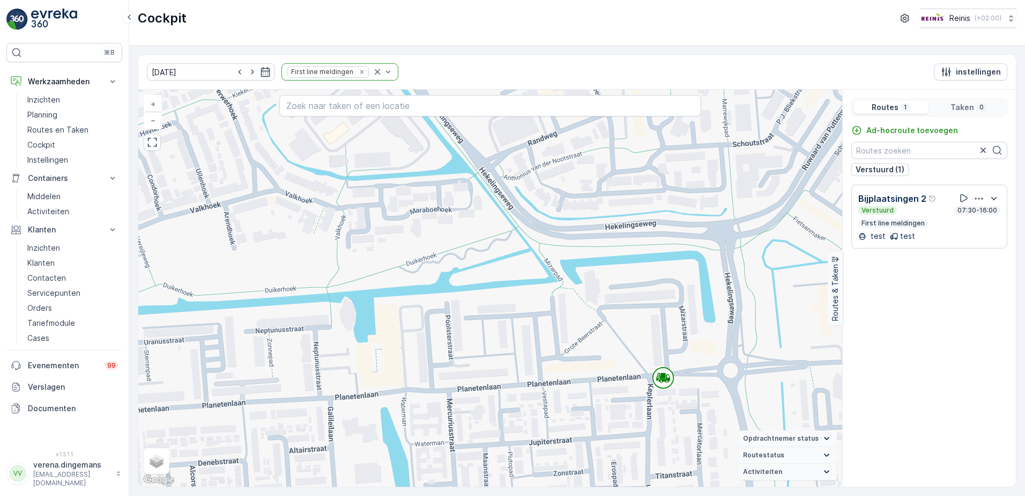
drag, startPoint x: 580, startPoint y: 370, endPoint x: 581, endPoint y: 386, distance: 15.6
click at [581, 386] on div "+ − Satelliet stappenplan Terrein Hybride Leaflet Sneltoetsen Kaartgegevens Kaa…" at bounding box center [490, 288] width 704 height 397
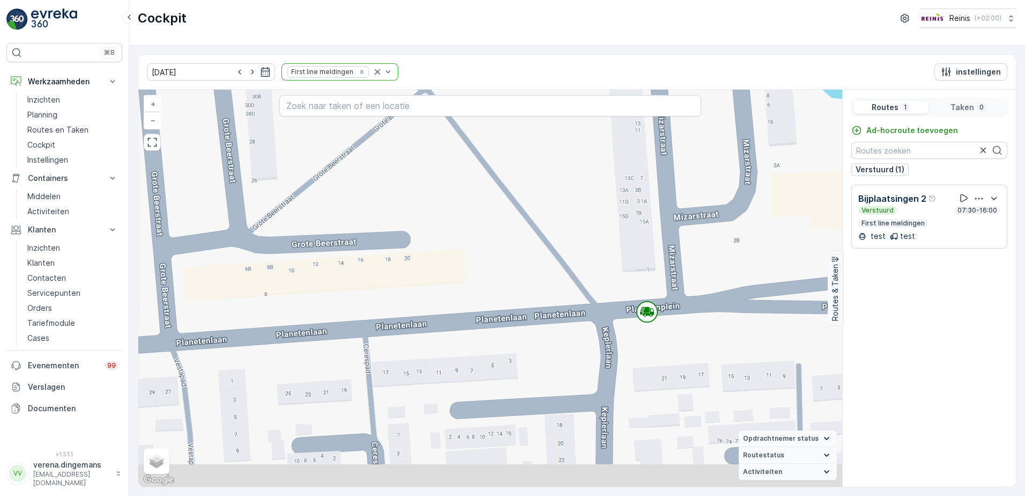
drag, startPoint x: 657, startPoint y: 392, endPoint x: 659, endPoint y: 287, distance: 104.1
click at [659, 287] on div "+ − Satelliet stappenplan Terrein Hybride Leaflet Sneltoetsen Kaartgegevens Kaa…" at bounding box center [490, 288] width 704 height 397
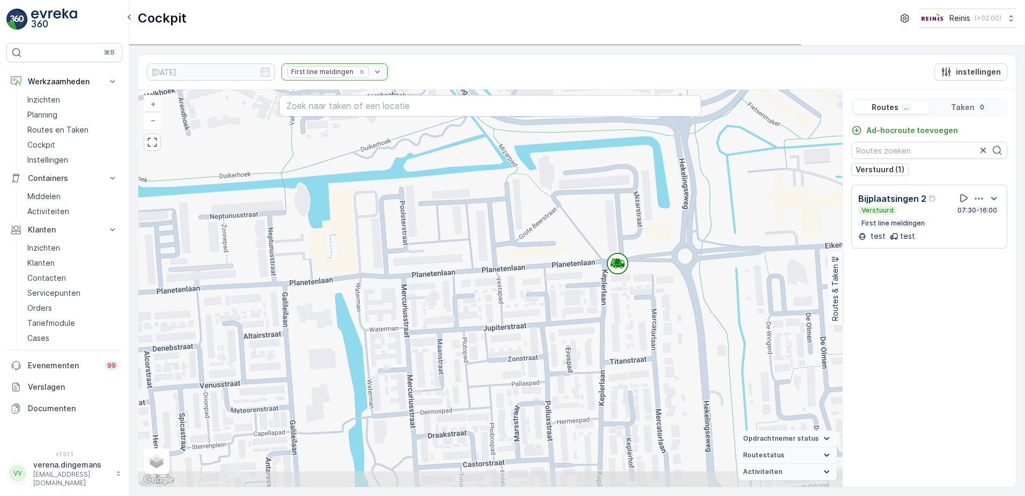
drag, startPoint x: 666, startPoint y: 376, endPoint x: 604, endPoint y: 328, distance: 78.3
click at [604, 328] on div "+ − Satelliet stappenplan Terrein Hybride Leaflet Sneltoetsen Kaartgegevens Kaa…" at bounding box center [490, 288] width 704 height 397
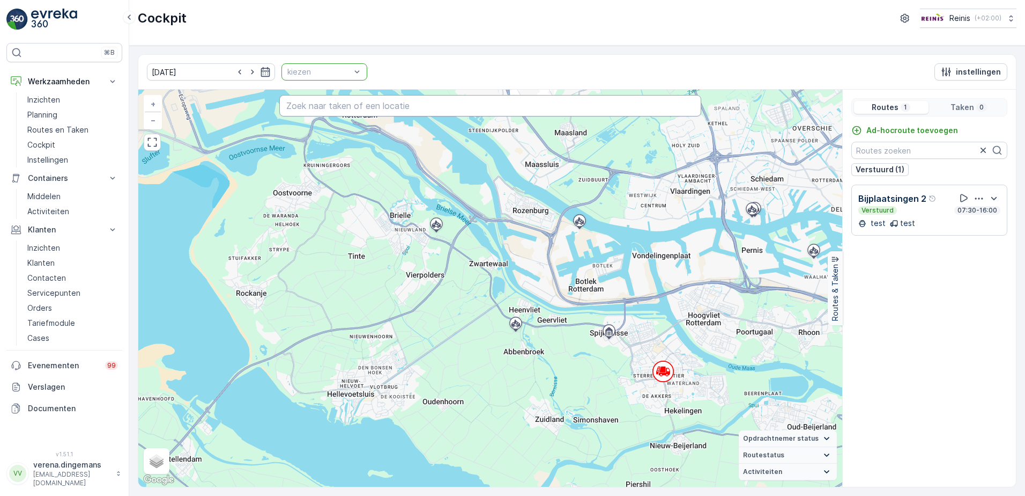
click at [320, 107] on input "text" at bounding box center [490, 105] width 423 height 21
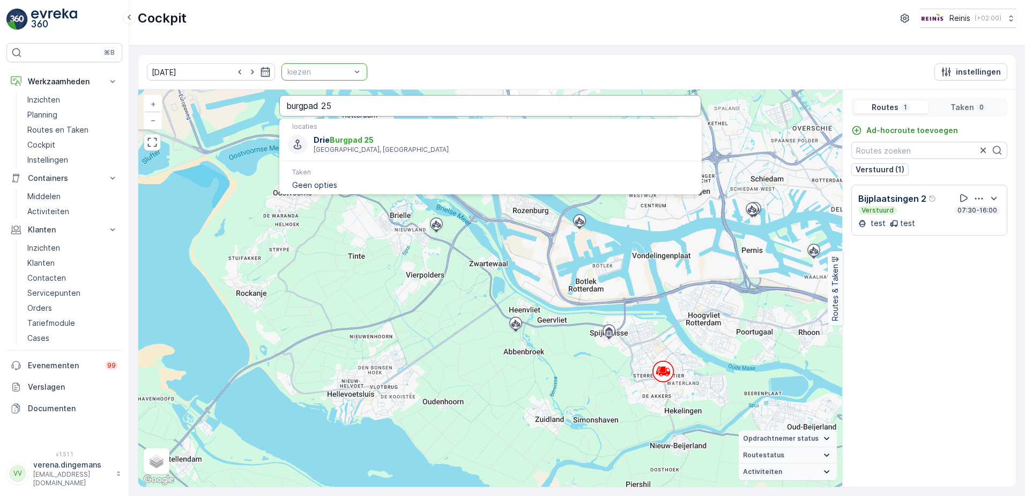
click at [368, 102] on input "burgpad 25" at bounding box center [490, 105] width 423 height 21
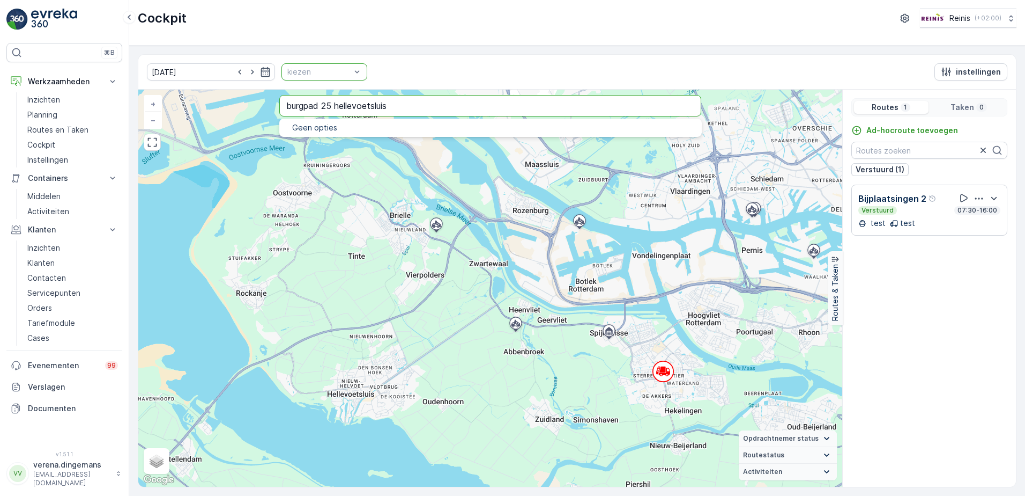
click at [295, 106] on input "burgpad 25 hellevoetsluis" at bounding box center [490, 105] width 423 height 21
drag, startPoint x: 334, startPoint y: 104, endPoint x: 243, endPoint y: 95, distance: 91.1
click at [243, 95] on div "+ − Satelliet stappenplan Terrein Hybride Leaflet Sneltoetsen Kaartgegevens Kaa…" at bounding box center [490, 288] width 704 height 397
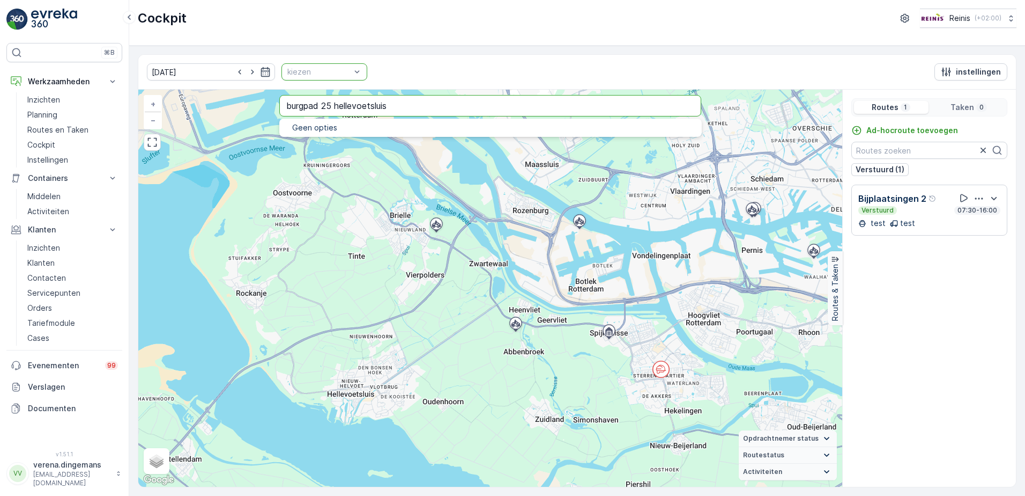
click at [316, 104] on input "burgpad 25 hellevoetsluis" at bounding box center [490, 105] width 423 height 21
click at [300, 109] on input "burgpad 25 hellevoetsluis" at bounding box center [490, 105] width 423 height 21
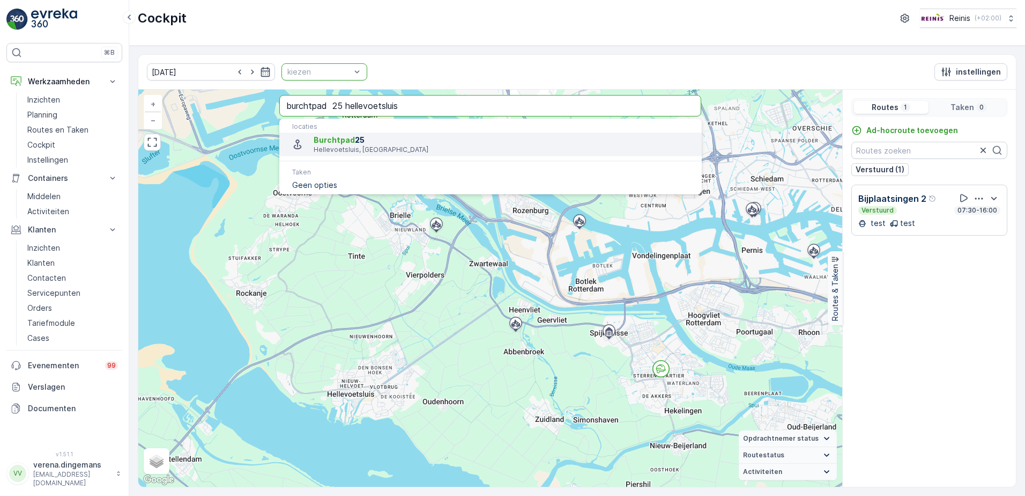
type input "burchtpad 25 hellevoetsluis"
click at [364, 143] on span "Burchtpad 25" at bounding box center [503, 140] width 379 height 11
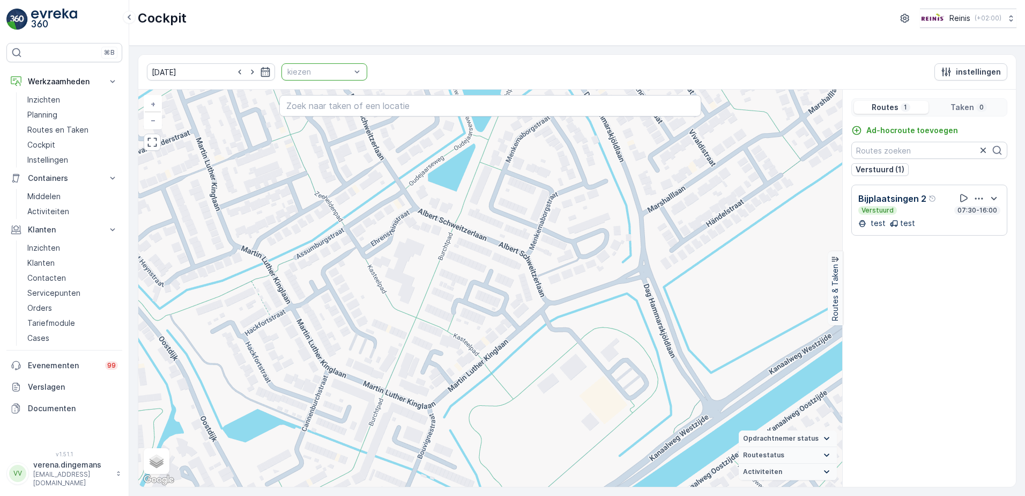
click at [327, 72] on div at bounding box center [318, 72] width 65 height 9
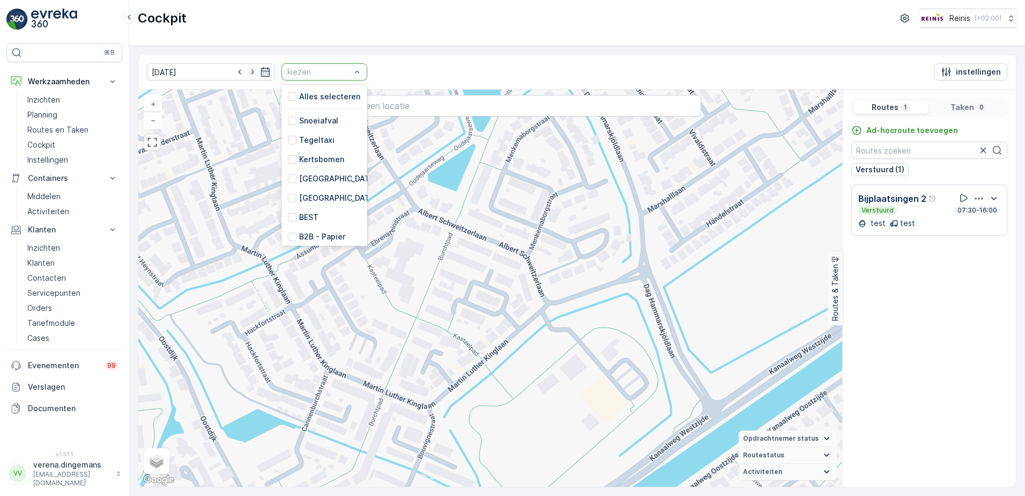
scroll to position [272, 0]
click at [288, 174] on div at bounding box center [292, 176] width 9 height 9
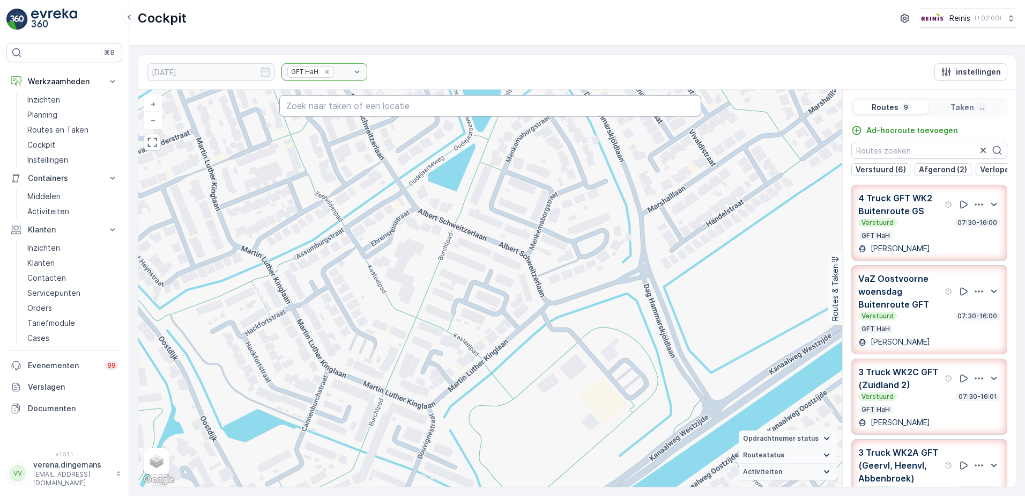
click at [363, 105] on input "text" at bounding box center [490, 105] width 423 height 21
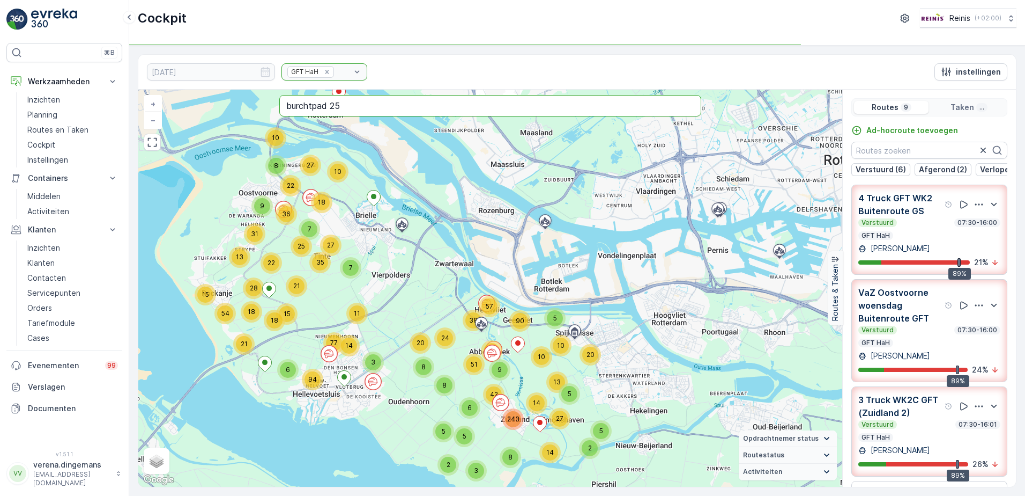
type input "burchtpad 25"
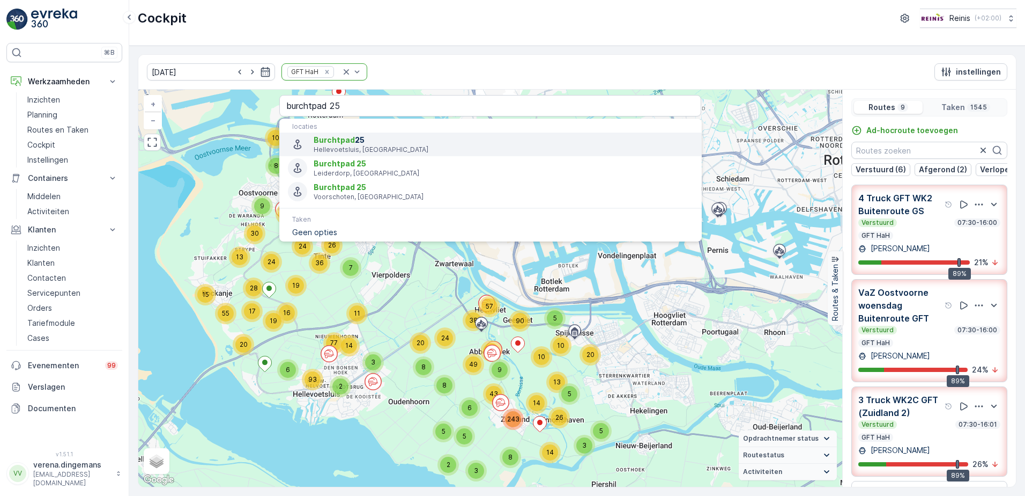
click at [352, 141] on span "Burchtpad 25" at bounding box center [503, 140] width 379 height 11
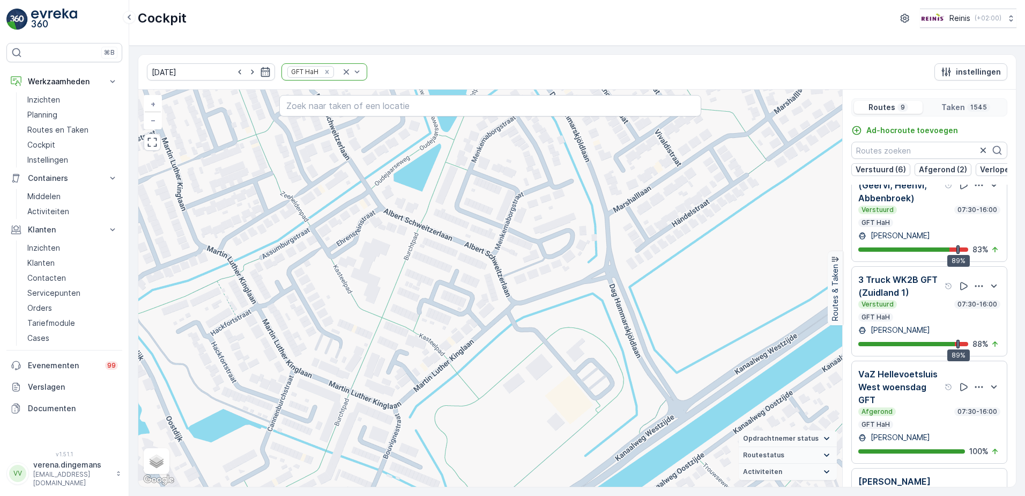
scroll to position [375, 0]
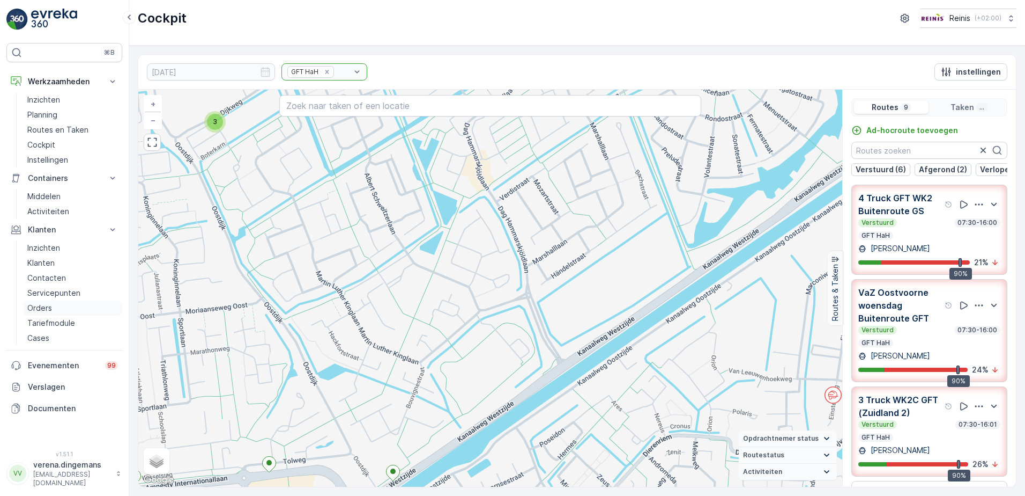
click at [42, 306] on p "Orders" at bounding box center [39, 307] width 25 height 11
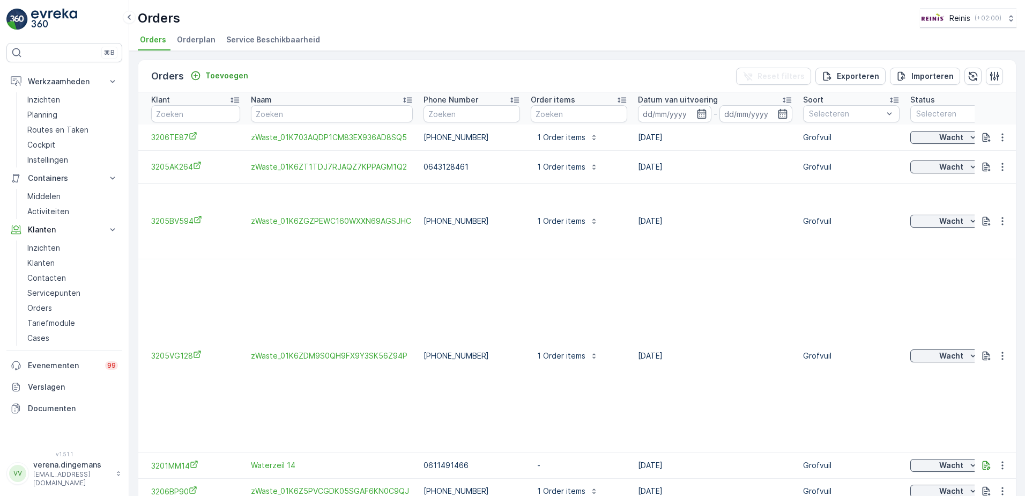
click at [378, 68] on div "Orders Toevoegen Reset filters Exporteren Importeren" at bounding box center [577, 76] width 878 height 32
click at [48, 141] on p "Cockpit" at bounding box center [41, 144] width 28 height 11
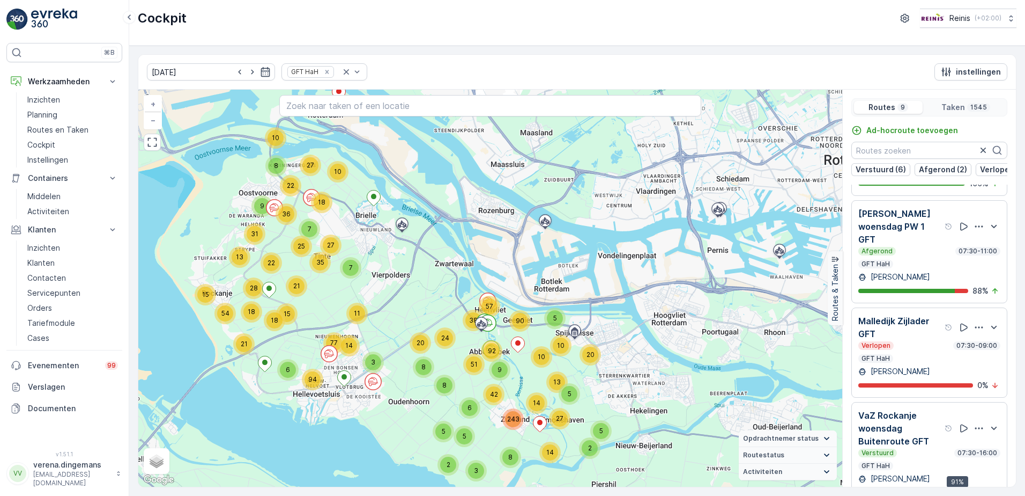
scroll to position [27, 0]
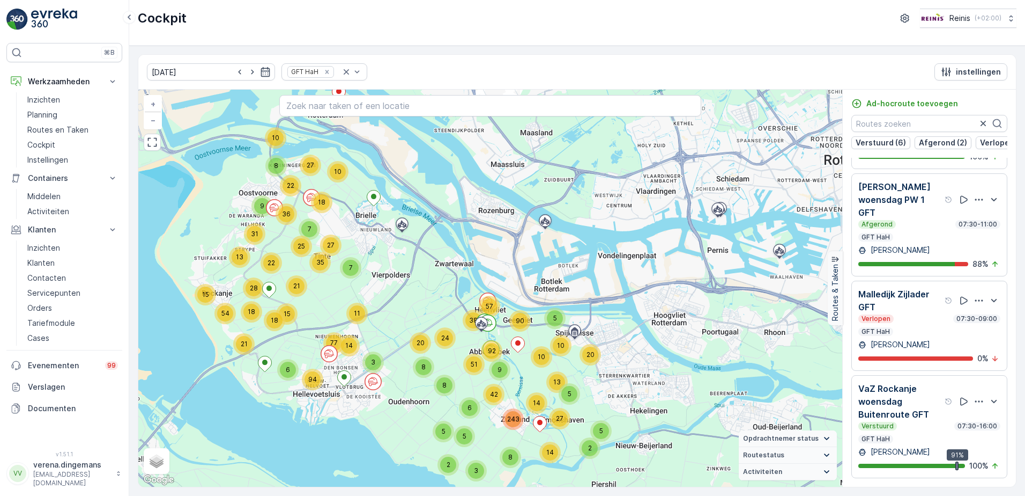
click at [921, 426] on div "Verstuurd 07:30-16:00" at bounding box center [930, 426] width 142 height 9
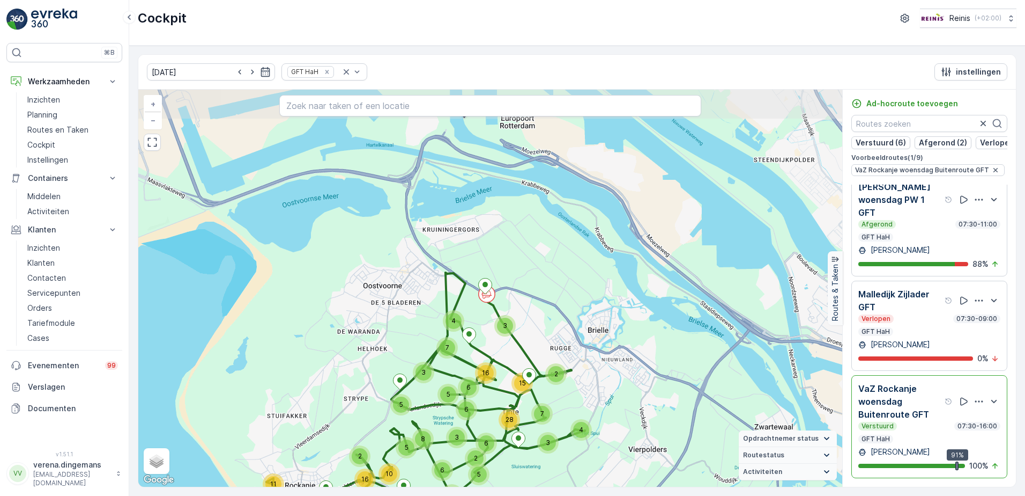
drag, startPoint x: 519, startPoint y: 253, endPoint x: 488, endPoint y: 315, distance: 69.3
click at [488, 315] on div "7 4 6 3 5 3 3 4 16 2 15 7 6 6 28 3 5 5 2 6 5 4 6 5 5 8 4 11 10 11 2 9 7 8 10 35…" at bounding box center [490, 288] width 704 height 397
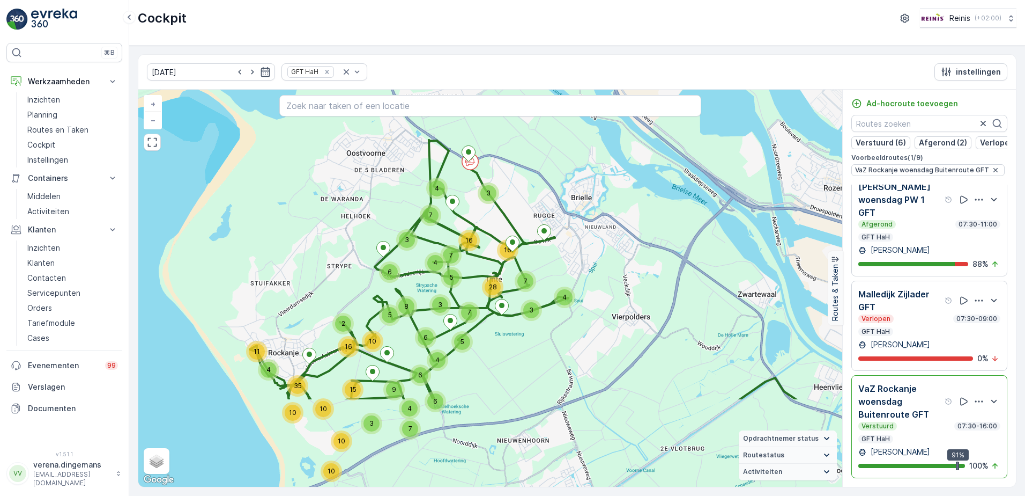
drag, startPoint x: 522, startPoint y: 433, endPoint x: 519, endPoint y: 307, distance: 126.6
click at [519, 307] on div "7 4 7 3 4 3 3 4 16 16 7 7 5 28 3 4 5 6 6 4 6 5 6 8 4 11 10 10 3 9 7 10 10 35 15…" at bounding box center [490, 288] width 704 height 397
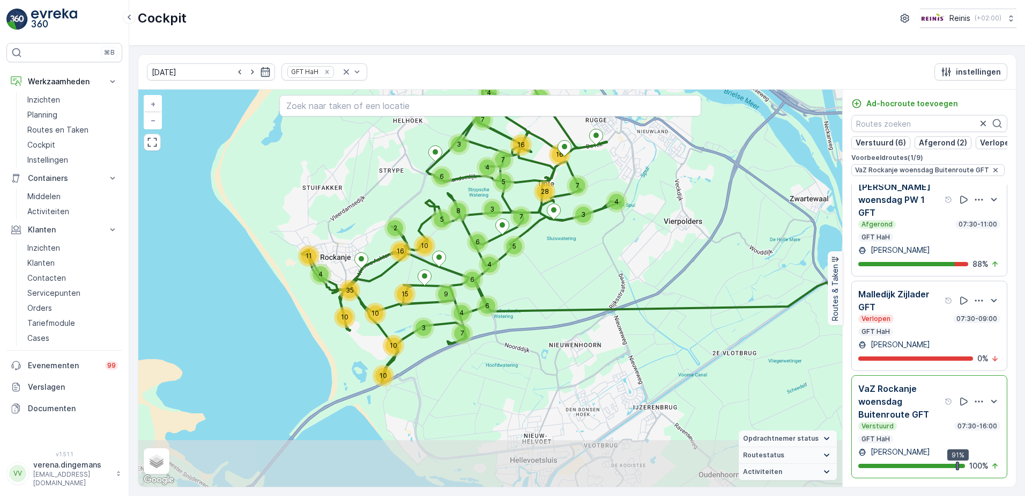
drag, startPoint x: 464, startPoint y: 405, endPoint x: 520, endPoint y: 309, distance: 110.8
click at [520, 309] on div "7 4 7 3 4 3 3 4 16 16 7 7 5 28 3 4 5 6 6 4 6 5 6 8 4 11 10 10 3 9 7 10 10 35 15…" at bounding box center [490, 288] width 704 height 397
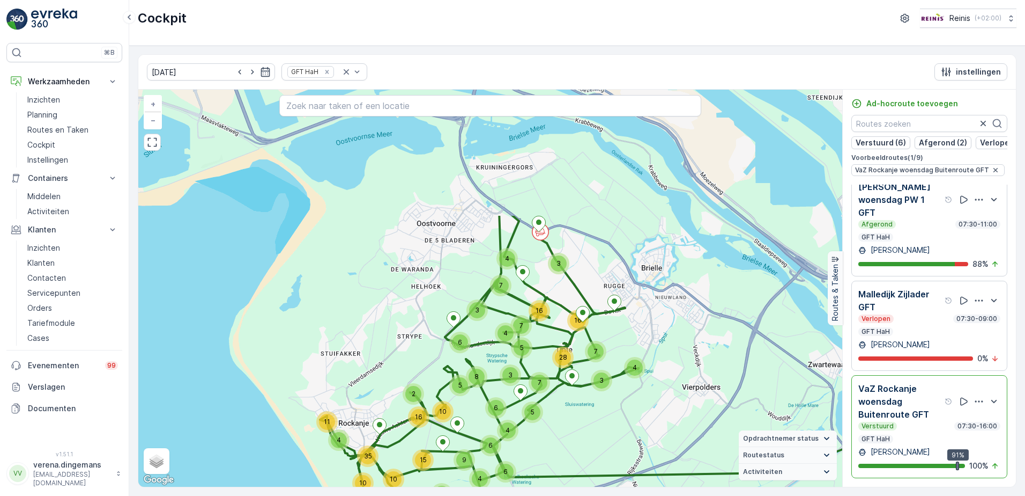
drag, startPoint x: 468, startPoint y: 254, endPoint x: 483, endPoint y: 419, distance: 166.4
click at [483, 419] on div "7 4 7 3 4 3 3 4 16 16 7 7 5 28 3 4 5 6 6 4 6 5 6 8 4 11 10 10 3 9 7 10 10 35 15…" at bounding box center [490, 288] width 704 height 397
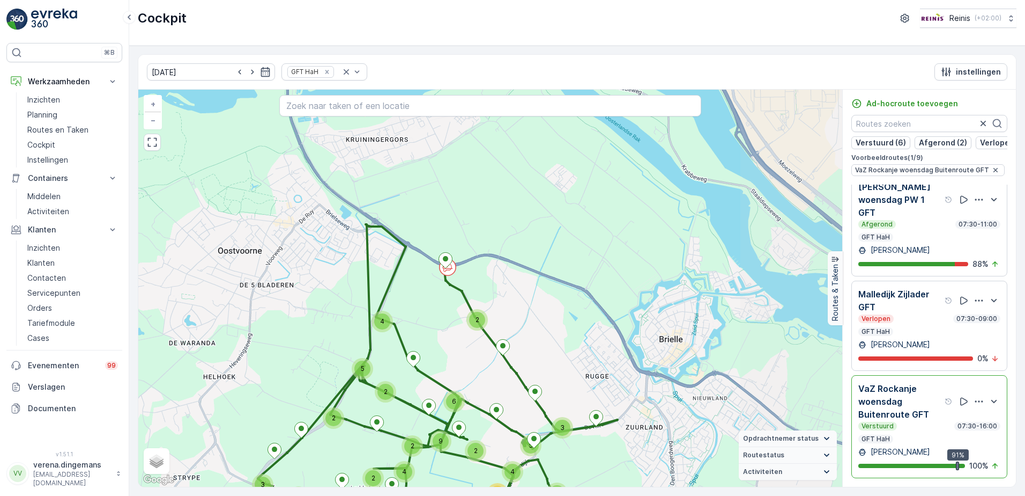
drag, startPoint x: 587, startPoint y: 213, endPoint x: 448, endPoint y: 326, distance: 179.2
click at [448, 326] on div "2 5 4 2 4 2 2 2 4 6 9 2 3 5 4 3 3 5 5 2 4 6 12 4 3 5 2 3 5 3 5 4 2 3 5 3 4 11 1…" at bounding box center [490, 288] width 704 height 397
drag, startPoint x: 934, startPoint y: 459, endPoint x: 963, endPoint y: 480, distance: 36.0
click at [934, 443] on div "Verstuurd 07:30-16:00 GFT HaH" at bounding box center [930, 432] width 142 height 21
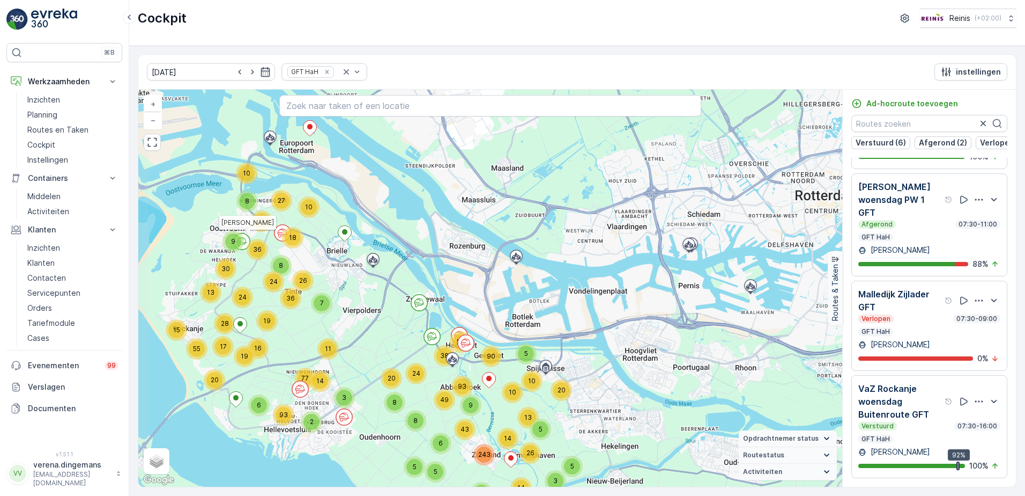
drag, startPoint x: 246, startPoint y: 193, endPoint x: 275, endPoint y: 242, distance: 57.2
click at [275, 242] on div at bounding box center [282, 233] width 17 height 18
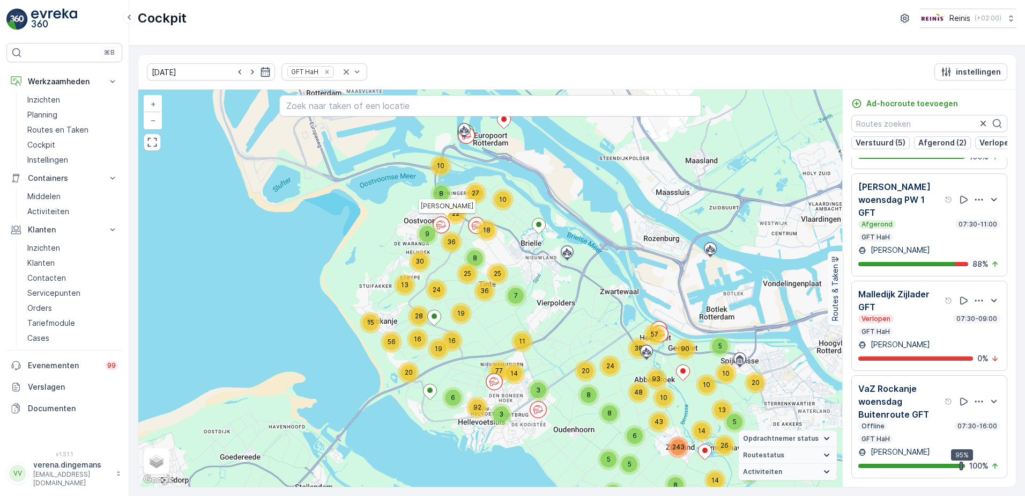
drag, startPoint x: 588, startPoint y: 386, endPoint x: 575, endPoint y: 309, distance: 77.3
click at [575, 309] on div "57 5 3 5 20 10 10 90 5 3 26 14 13 93 10 2 38 6 43 20 8 24 8 14 48 243 8 5 5 9 1…" at bounding box center [490, 288] width 704 height 397
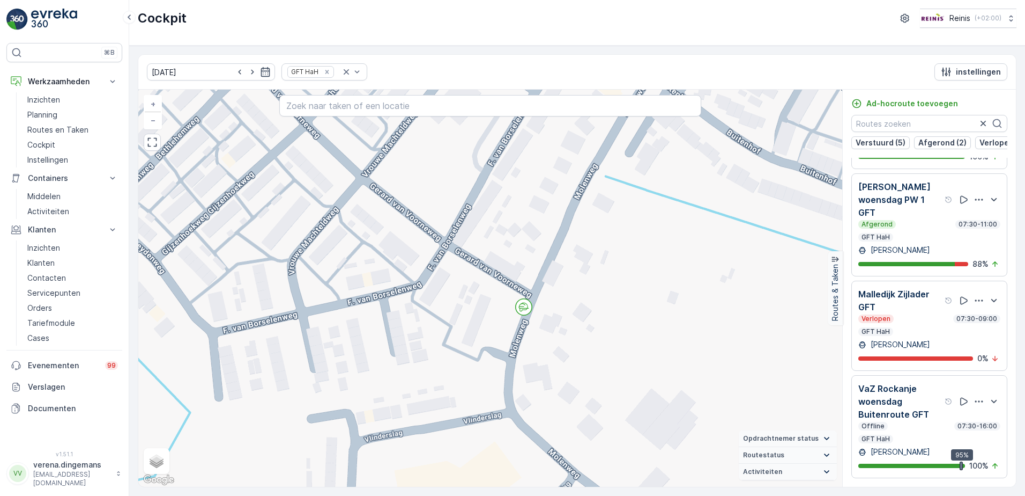
drag, startPoint x: 463, startPoint y: 240, endPoint x: 445, endPoint y: 304, distance: 66.4
click at [445, 304] on div "2 2 2 2 2 2 2 2 2 2 2 4 2 4 4 2 2 2 2 2 2 2 2 2 2 2 2 2 2 2 5 2 3 2 2 2 2 4 4 2…" at bounding box center [490, 288] width 704 height 397
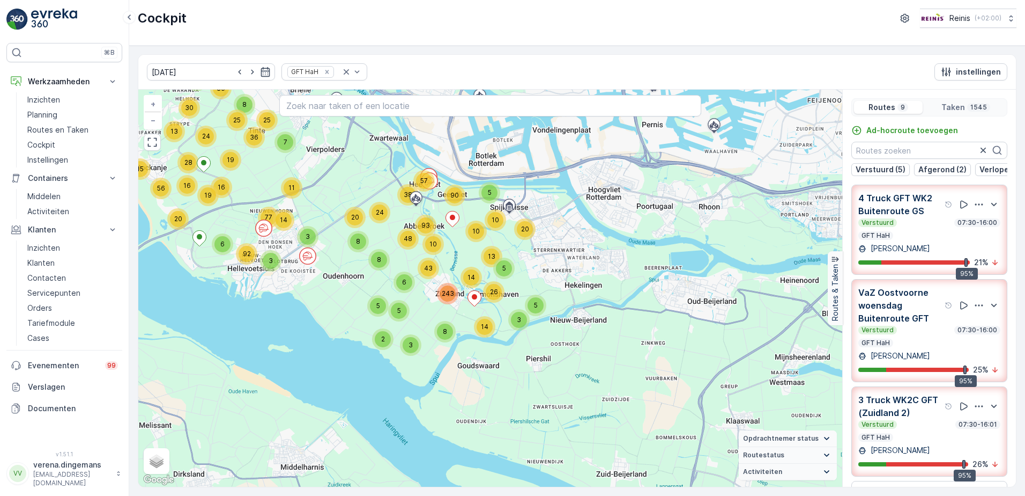
scroll to position [621, 0]
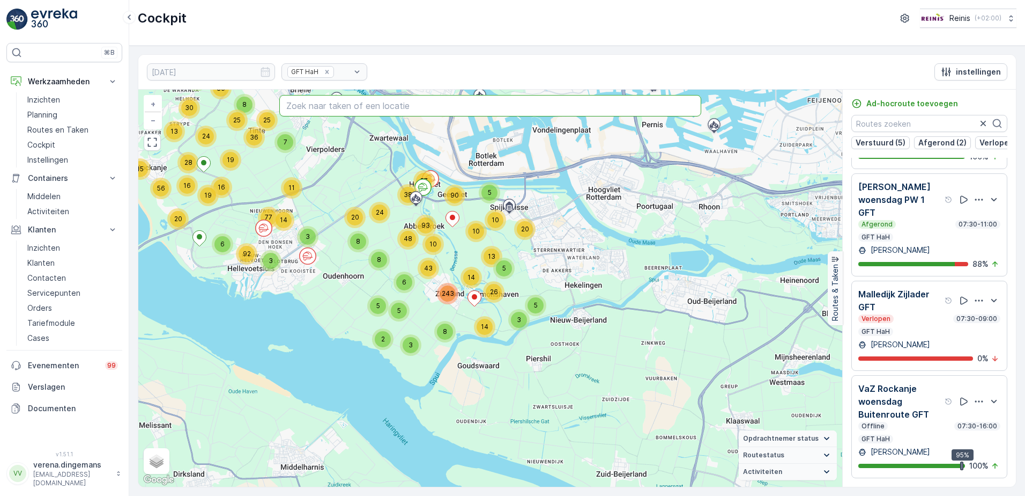
click at [370, 103] on input "text" at bounding box center [490, 105] width 423 height 21
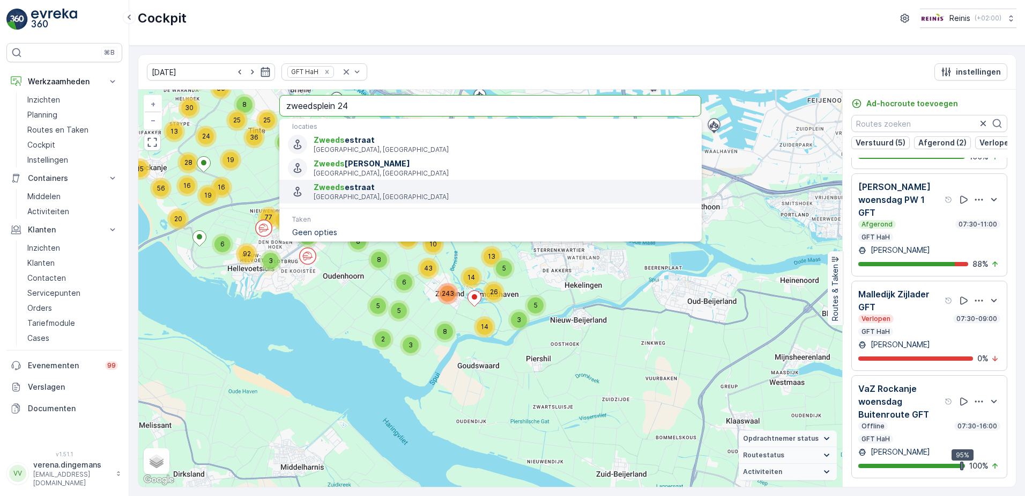
type input "zweedsplein 24"
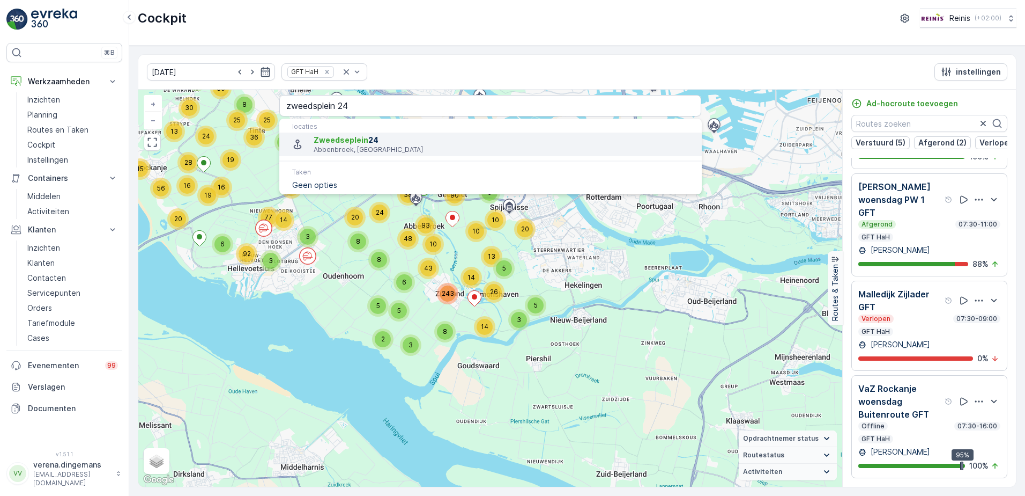
click at [363, 145] on span "Zweedseplein 24" at bounding box center [503, 140] width 379 height 11
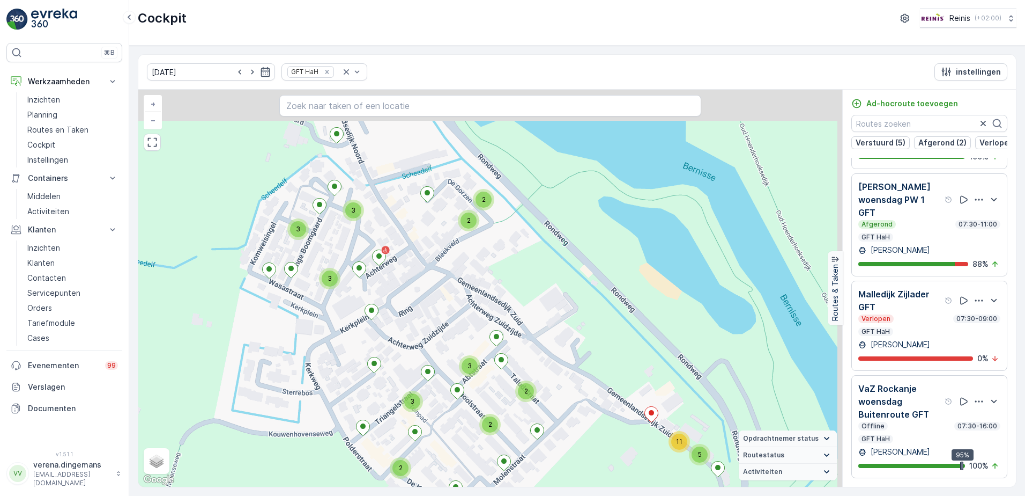
drag, startPoint x: 559, startPoint y: 231, endPoint x: 459, endPoint y: 299, distance: 121.5
click at [459, 299] on div "2 2 2 2 2 2 2 3 2 2 2 2 2 2 4 2 2 2 2 3 4 2 2 6 4 4 5 2 2 2 2 2 3 2 2 2 2 3 3 2…" at bounding box center [490, 288] width 704 height 397
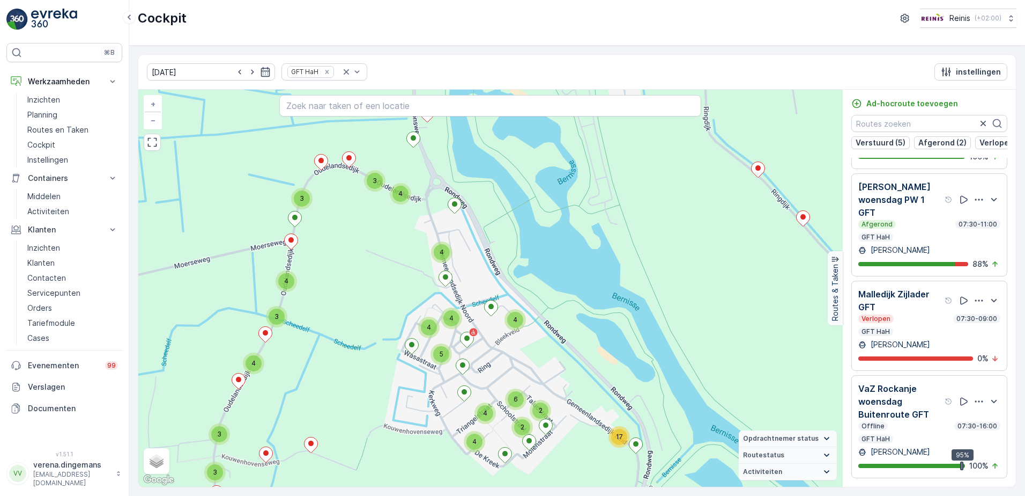
drag, startPoint x: 439, startPoint y: 282, endPoint x: 486, endPoint y: 345, distance: 78.9
click at [487, 345] on div "2 2 3 2 2 2 2 3 2 2 2 3 3 2 4 3 2 3 2 2 2 2 3 2 2 2 2 5 3 2 2 2 2 2 2 2 2 2 2 2…" at bounding box center [490, 288] width 704 height 397
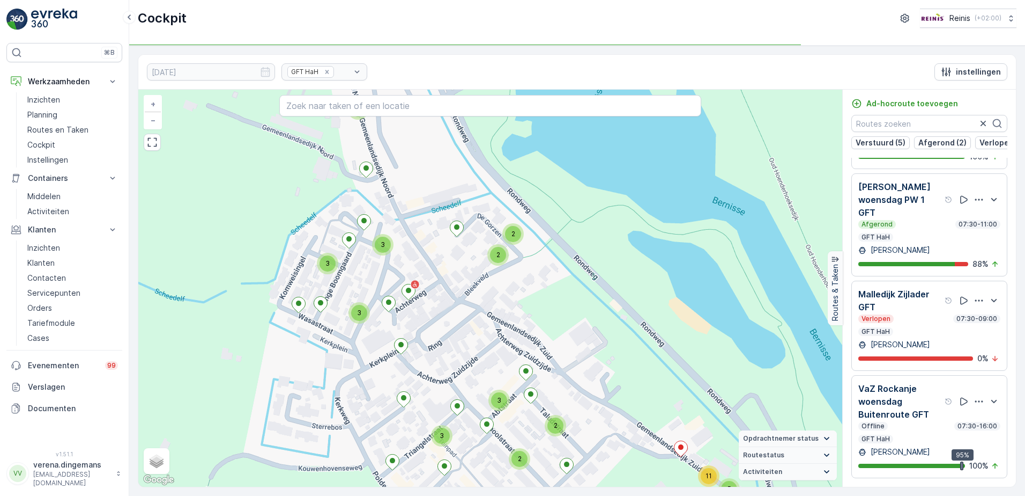
drag, startPoint x: 446, startPoint y: 363, endPoint x: 374, endPoint y: 355, distance: 71.8
click at [445, 321] on div "2 2 2 2 2 2 2 3 2 2 2 2 2 2 4 2 2 2 2 3 4 2 2 6 4 4 5 2 2 2 2 2 3 2 2 2 2 3 3 2…" at bounding box center [490, 288] width 704 height 397
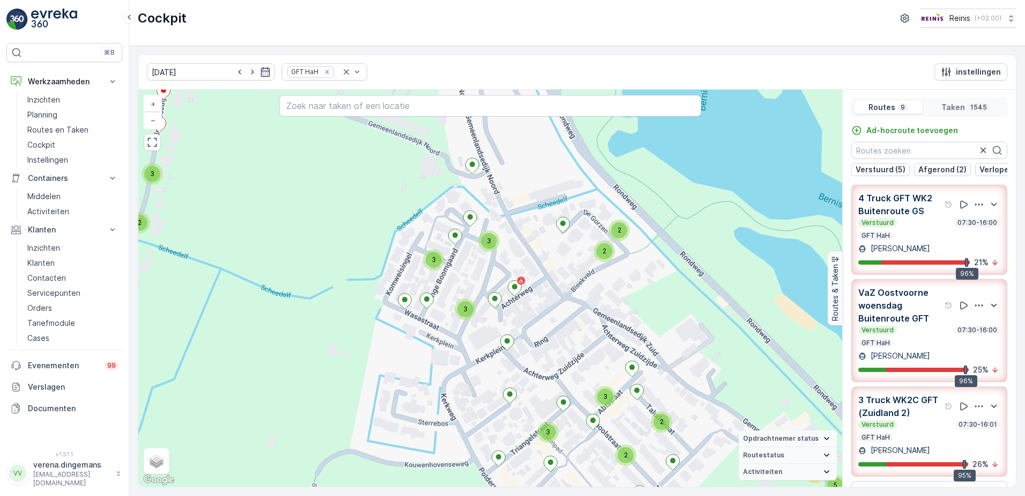
scroll to position [268, 0]
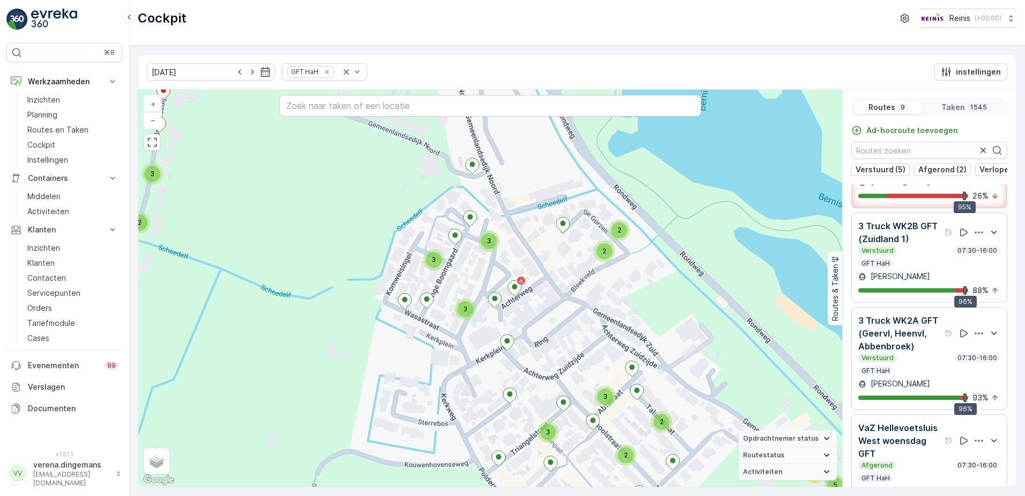
click at [917, 352] on p "3 Truck WK2A GFT (Geervl, Heenvl, Abbenbroek)" at bounding box center [901, 333] width 84 height 39
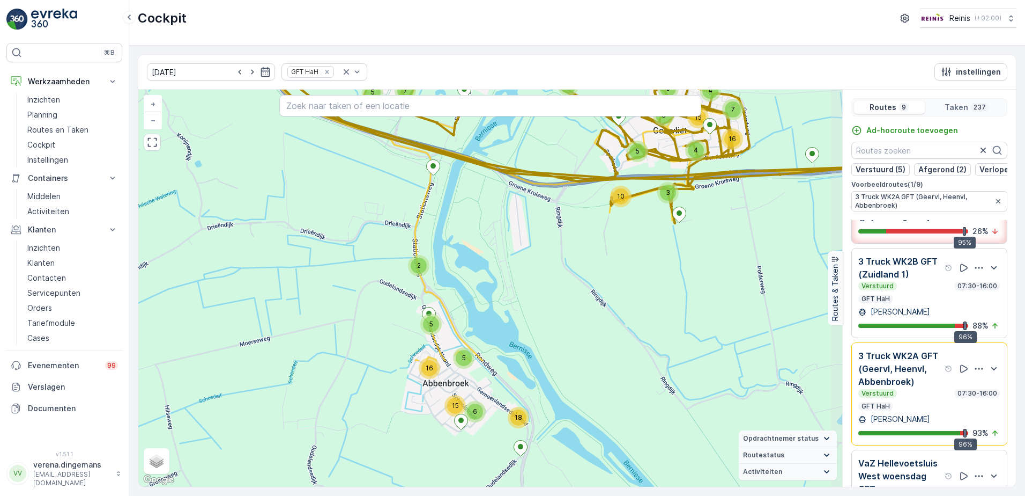
drag, startPoint x: 518, startPoint y: 409, endPoint x: 483, endPoint y: 243, distance: 169.3
click at [483, 243] on div "3 3 7 11 3 2 5 3 2 6 10 2 3 2 15 5 5 8 3 10 4 7 4 16 5 3 7 6 15 18 2 16 5 5 + −…" at bounding box center [490, 288] width 704 height 397
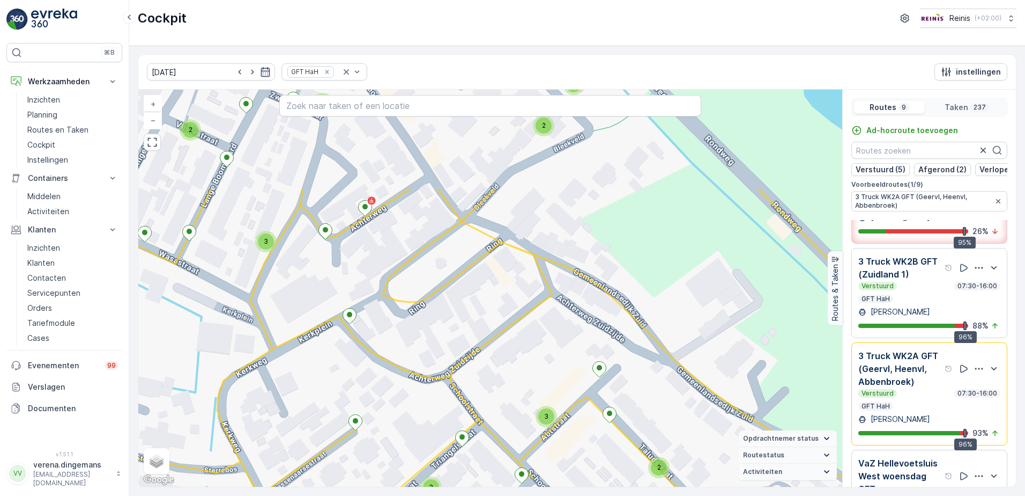
drag, startPoint x: 365, startPoint y: 282, endPoint x: 394, endPoint y: 414, distance: 135.7
click at [394, 414] on div "2 3 2 2 2 2 2 3 2 2 2 2 2 2 2 2 2 3 2 2 2 3 3 4 2 9 2 2 3 2 2 2 + − Satelliet s…" at bounding box center [490, 288] width 704 height 397
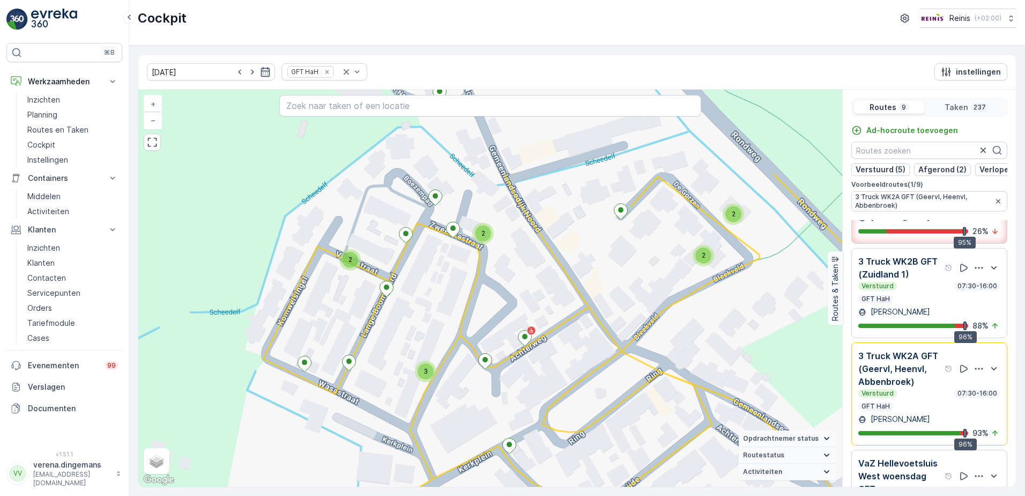
drag, startPoint x: 185, startPoint y: 292, endPoint x: 341, endPoint y: 418, distance: 200.6
click at [341, 418] on div "2 3 2 2 2 2 2 3 2 2 2 2 2 2 2 2 2 3 2 2 2 3 3 4 2 9 2 2 3 2 2 2 + − Satelliet s…" at bounding box center [490, 288] width 704 height 397
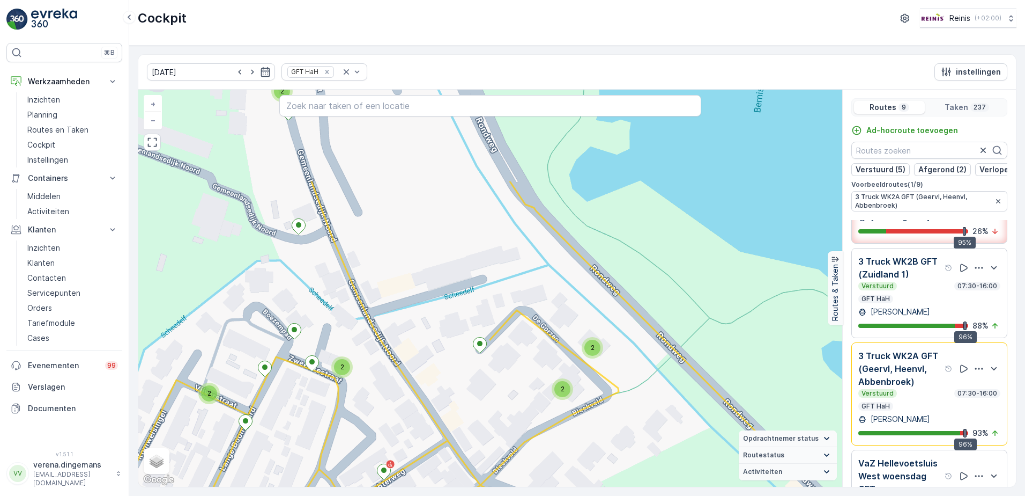
drag, startPoint x: 564, startPoint y: 262, endPoint x: 505, endPoint y: 470, distance: 215.9
click at [503, 470] on div "2 3 2 2 2 2 2 3 2 2 2 2 2 2 2 2 2 3 2 2 2 3 3 4 2 9 2 2 3 2 2 2 + − Satelliet s…" at bounding box center [490, 288] width 704 height 397
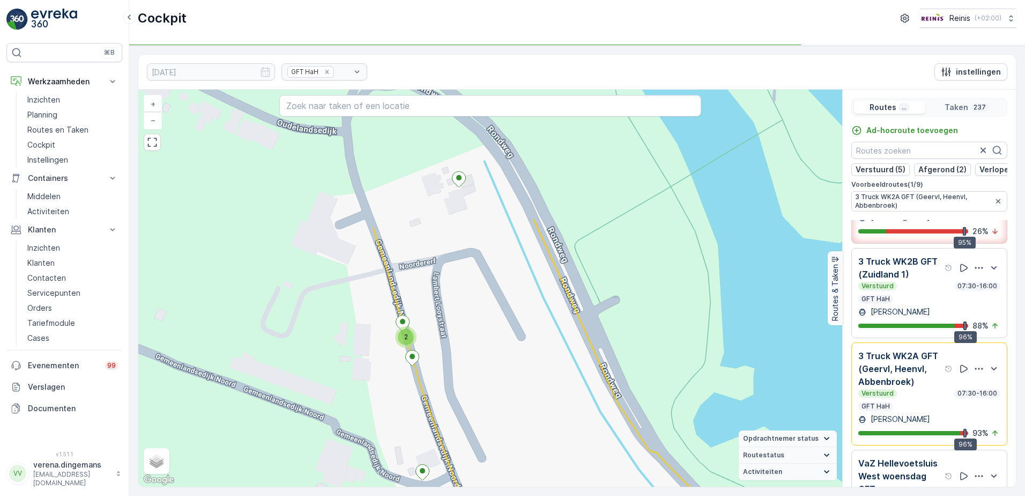
drag, startPoint x: 437, startPoint y: 234, endPoint x: 481, endPoint y: 403, distance: 174.6
click at [481, 403] on div "2 3 2 2 2 2 2 3 2 2 2 2 2 2 2 2 2 3 2 2 2 3 3 4 2 9 2 2 3 2 2 2 + − Satelliet s…" at bounding box center [490, 288] width 704 height 397
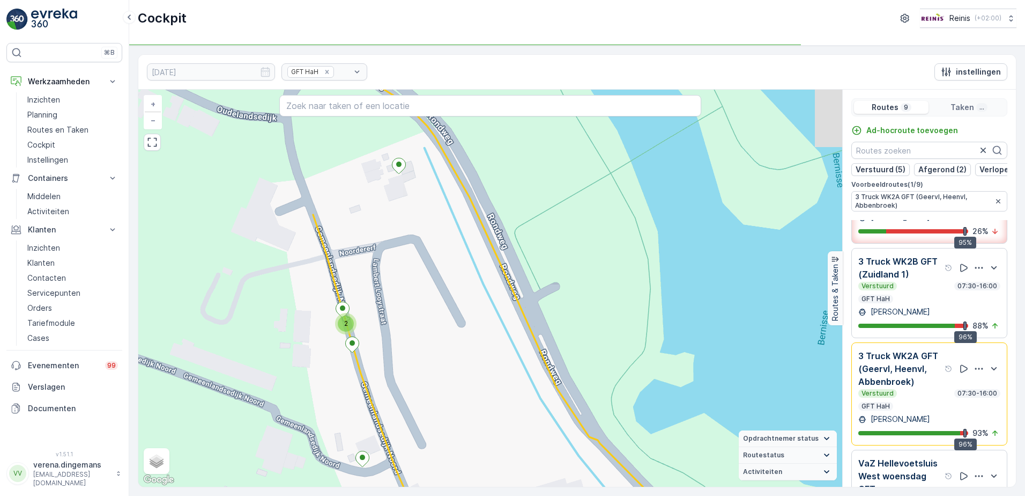
drag, startPoint x: 474, startPoint y: 360, endPoint x: 319, endPoint y: 147, distance: 263.5
click at [319, 147] on div "2 3 2 2 2 2 2 3 2 2 2 2 2 2 2 2 2 3 2 2 2 3 3 4 2 9 2 2 3 2 2 2 + − Satelliet s…" at bounding box center [490, 288] width 704 height 397
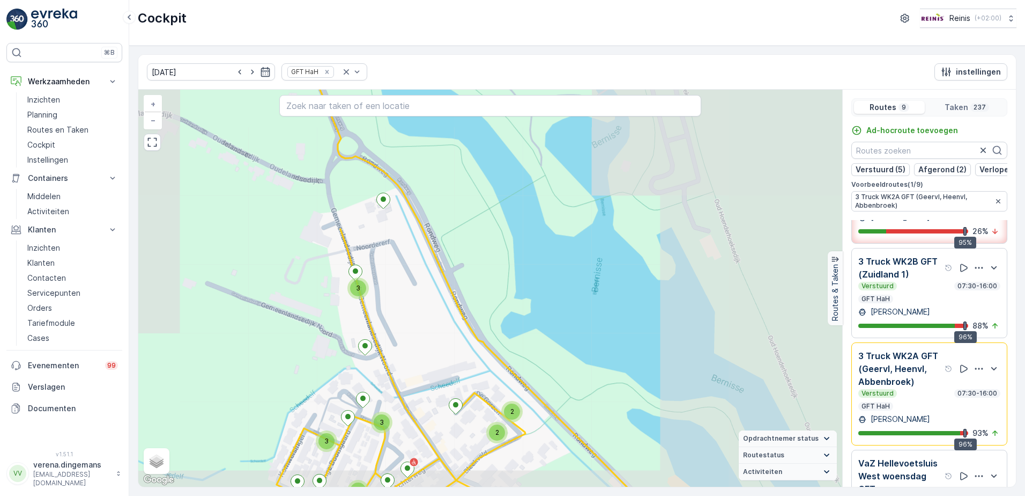
drag, startPoint x: 457, startPoint y: 381, endPoint x: 393, endPoint y: 158, distance: 232.6
click at [393, 158] on div "9 2 2 2 2 2 4 2 2 2 2 2 2 2 2 3 2 2 2 2 3 2 2 2 2 2 2 2 3 2 3 2 4 2 2 3 2 2 3 2…" at bounding box center [490, 288] width 704 height 397
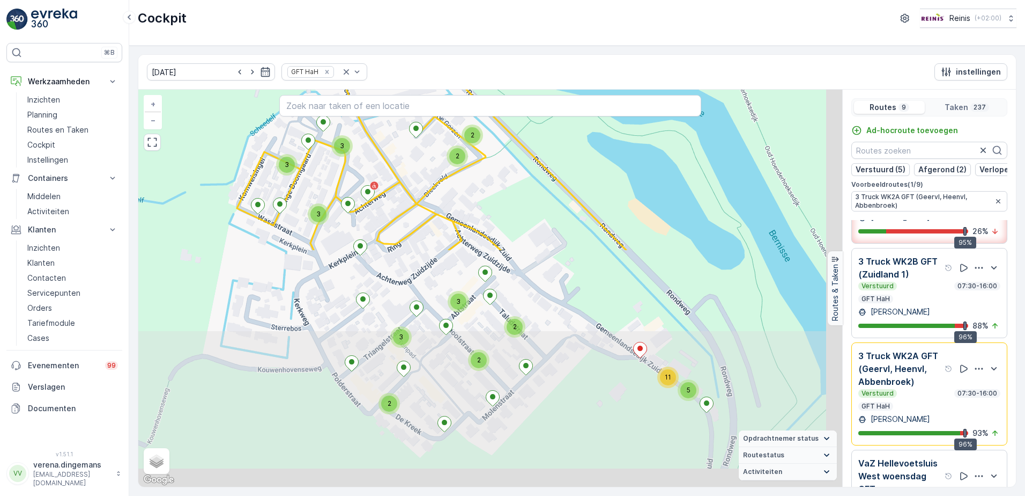
drag, startPoint x: 457, startPoint y: 457, endPoint x: 414, endPoint y: 187, distance: 274.3
click at [416, 175] on div "2 2 2 3 2 2 2 2 3 2 2 2 2 2 2 2 3 2 3 2 4 2 2 3 2 2 3 2 2 3 2 3 2 2 3 2 3 5 11 …" at bounding box center [490, 288] width 704 height 397
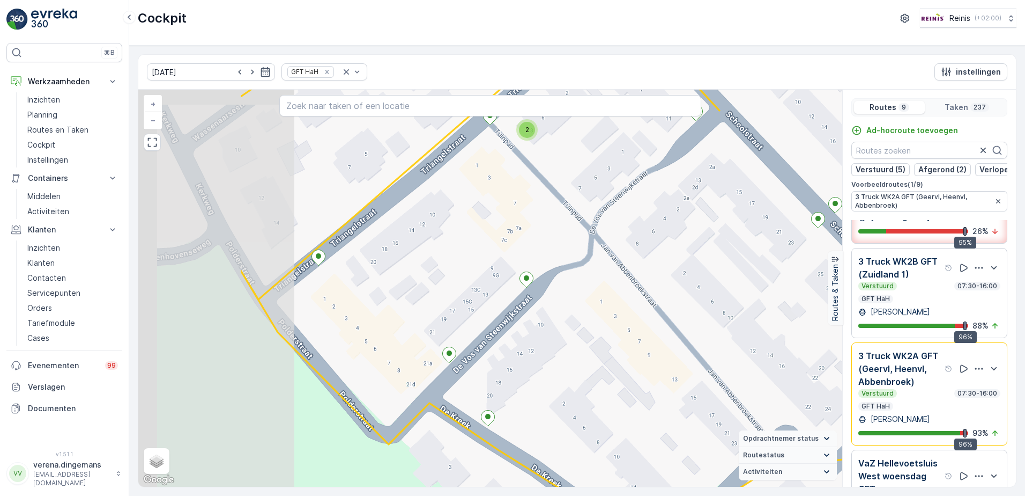
drag, startPoint x: 626, startPoint y: 416, endPoint x: 749, endPoint y: 386, distance: 127.1
click at [801, 391] on div "2 2 2 2 2 2 3 2 2 2 2 2 2 2 2 2 7 2 2 2 2 21473216 + − Satelliet stappenplan Te…" at bounding box center [490, 288] width 704 height 397
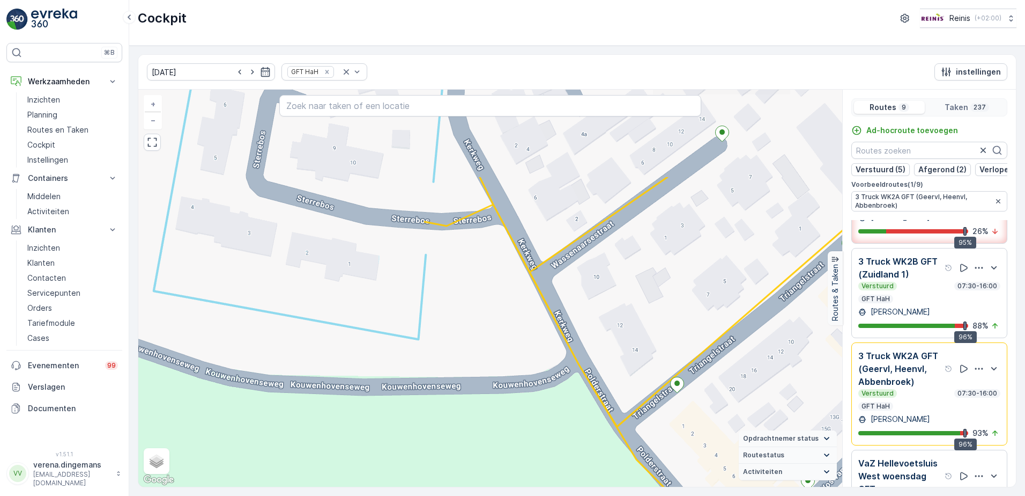
drag, startPoint x: 381, startPoint y: 251, endPoint x: 717, endPoint y: 362, distance: 353.6
click at [717, 362] on div "2 2 2 2 2 2 3 2 2 2 2 2 2 2 2 2 7 2 2 2 2 21473216 + − Satelliet stappenplan Te…" at bounding box center [490, 288] width 704 height 397
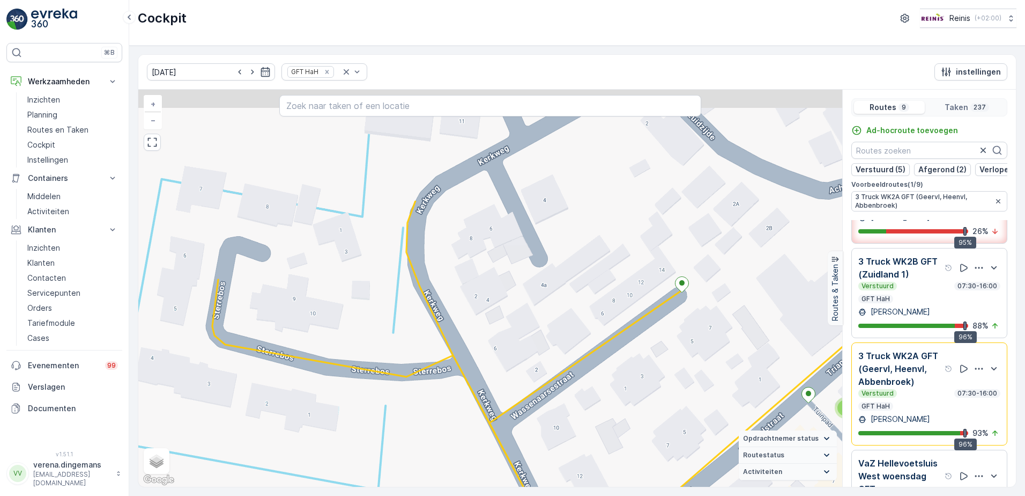
drag, startPoint x: 461, startPoint y: 365, endPoint x: 465, endPoint y: 361, distance: 5.7
click at [448, 453] on div "2 2 2 2 2 2 3 2 2 2 2 2 2 2 2 2 7 2 2 2 2 21473216 + − Satelliet stappenplan Te…" at bounding box center [490, 288] width 704 height 397
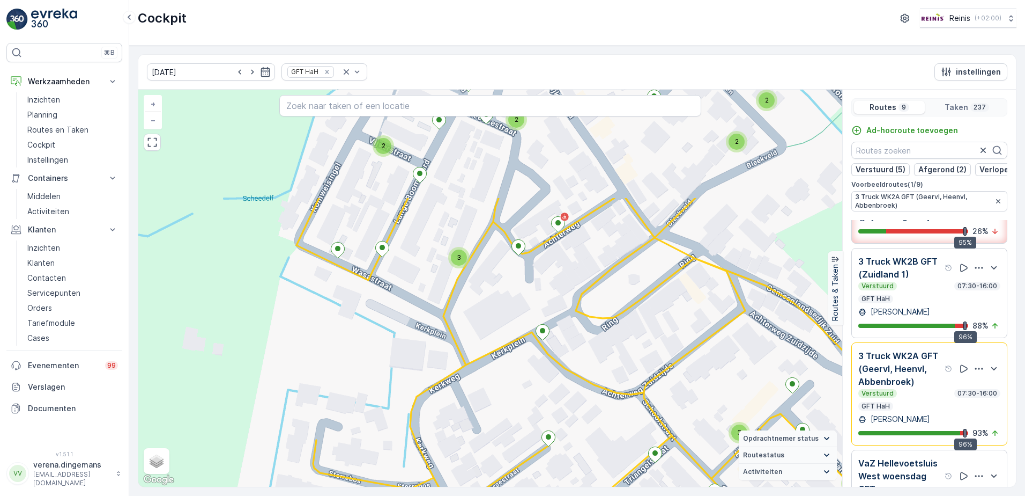
drag, startPoint x: 574, startPoint y: 231, endPoint x: 530, endPoint y: 379, distance: 154.6
click at [530, 379] on div "2 3 2 2 2 2 2 3 2 2 2 2 2 2 2 2 2 3 2 2 2 3 3 4 2 9 2 2 3 2 2 3 21473216 + − Sa…" at bounding box center [490, 288] width 704 height 397
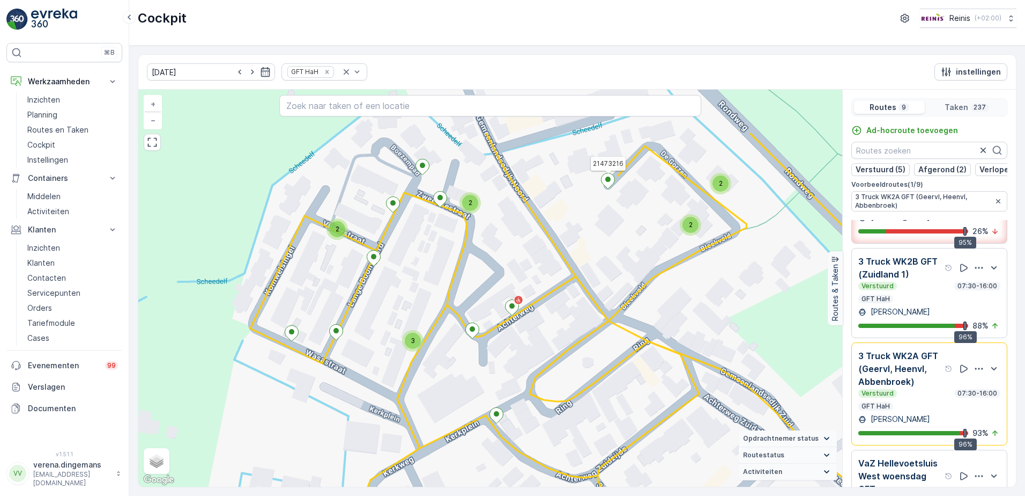
drag, startPoint x: 564, startPoint y: 269, endPoint x: 525, endPoint y: 338, distance: 79.8
click at [525, 338] on div "2 3 2 2 2 2 2 3 2 2 2 2 2 2 2 2 2 3 2 2 2 3 3 4 2 9 2 2 3 2 2 3 21473216 + − Sa…" at bounding box center [490, 288] width 704 height 397
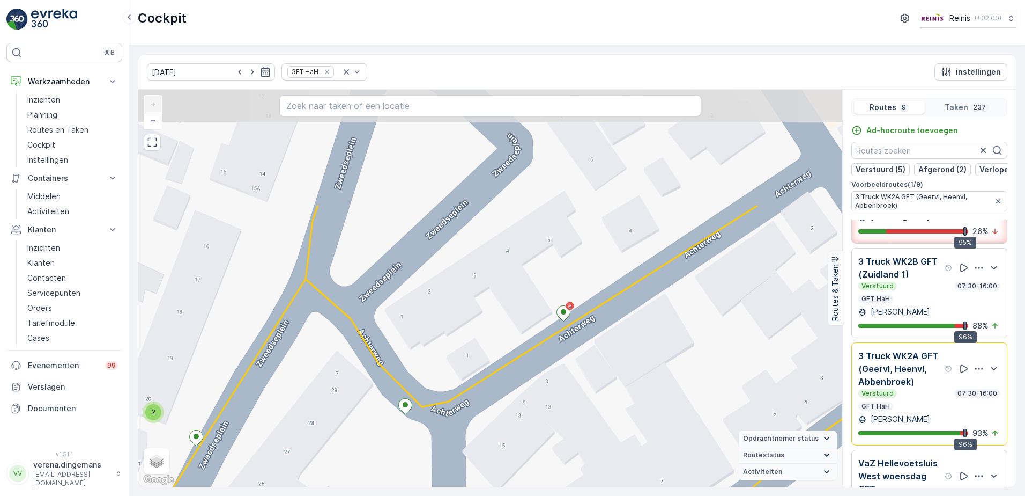
drag, startPoint x: 393, startPoint y: 197, endPoint x: 425, endPoint y: 344, distance: 150.3
click at [425, 344] on div "2 2 2 2 2 2 2 2 3 3 2 2 21473216 + − Satelliet stappenplan Terrein Hybride Leaf…" at bounding box center [490, 288] width 704 height 397
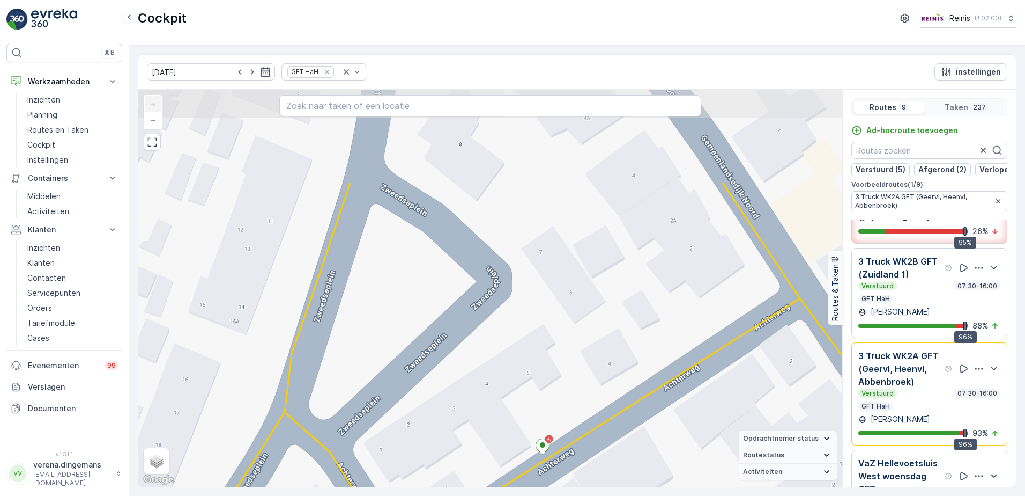
drag, startPoint x: 486, startPoint y: 195, endPoint x: 465, endPoint y: 328, distance: 134.6
click at [465, 328] on div "2 2 2 2 2 2 2 2 3 3 2 2 21473216 + − Satelliet stappenplan Terrein Hybride Leaf…" at bounding box center [490, 288] width 704 height 397
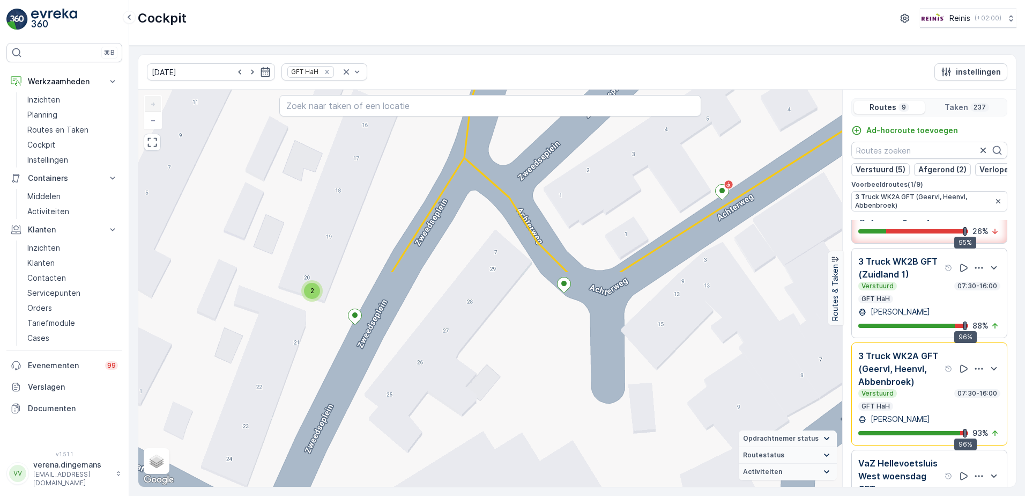
drag, startPoint x: 456, startPoint y: 392, endPoint x: 636, endPoint y: 137, distance: 311.3
click at [636, 137] on div "2 2 2 2 2 2 2 2 3 3 2 2 21473216 + − Satelliet stappenplan Terrein Hybride Leaf…" at bounding box center [490, 288] width 704 height 397
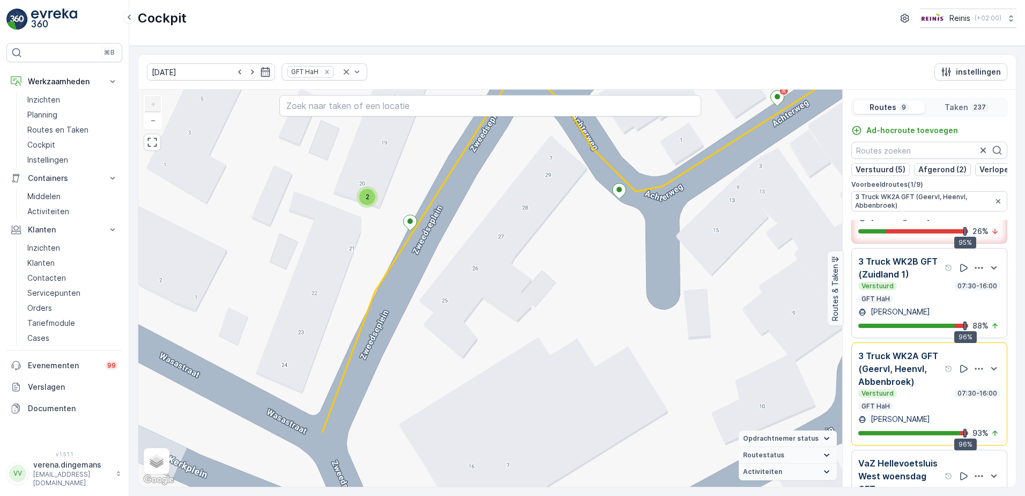
drag, startPoint x: 371, startPoint y: 344, endPoint x: 402, endPoint y: 305, distance: 50.0
click at [402, 305] on div "2 2 2 2 2 2 2 2 3 3 2 2 21473216 + − Satelliet stappenplan Terrein Hybride Leaf…" at bounding box center [490, 288] width 704 height 397
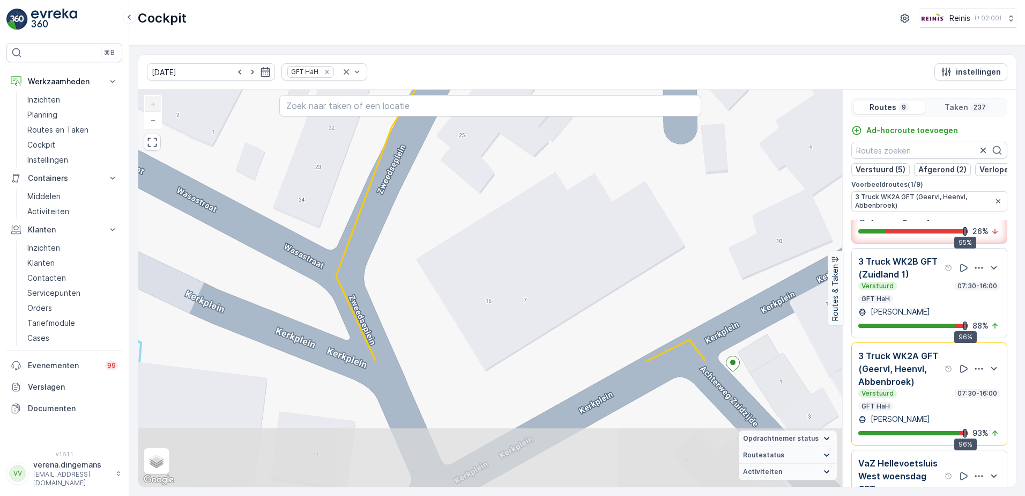
drag, startPoint x: 307, startPoint y: 431, endPoint x: 324, endPoint y: 265, distance: 166.1
click at [324, 265] on div "2 2 2 2 2 2 2 2 3 3 2 2 21473216 + − Satelliet stappenplan Terrein Hybride Leaf…" at bounding box center [490, 288] width 704 height 397
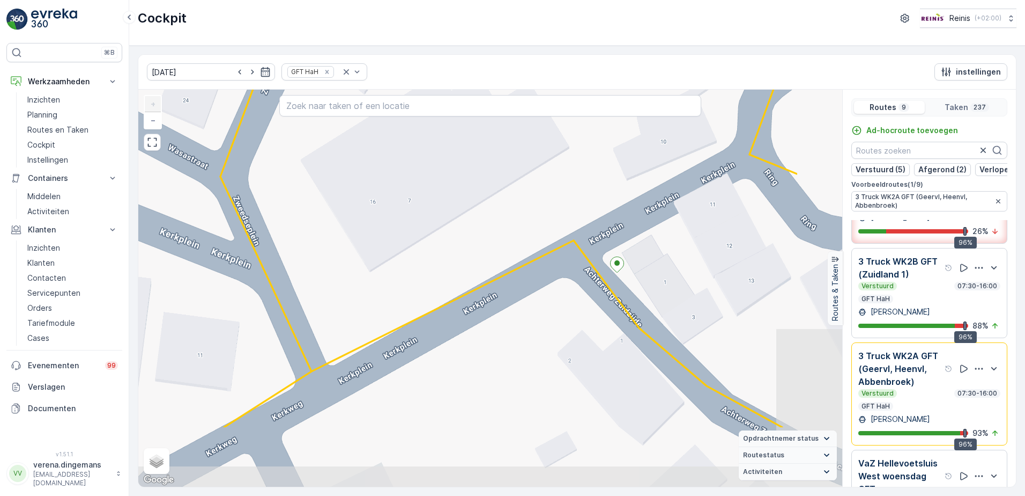
drag, startPoint x: 344, startPoint y: 308, endPoint x: 228, endPoint y: 209, distance: 152.5
click at [228, 209] on div "3 3 2 2 2 2 2 2 2 2 2 2 + − Satelliet stappenplan Terrein Hybride Leaflet Snelt…" at bounding box center [490, 288] width 704 height 397
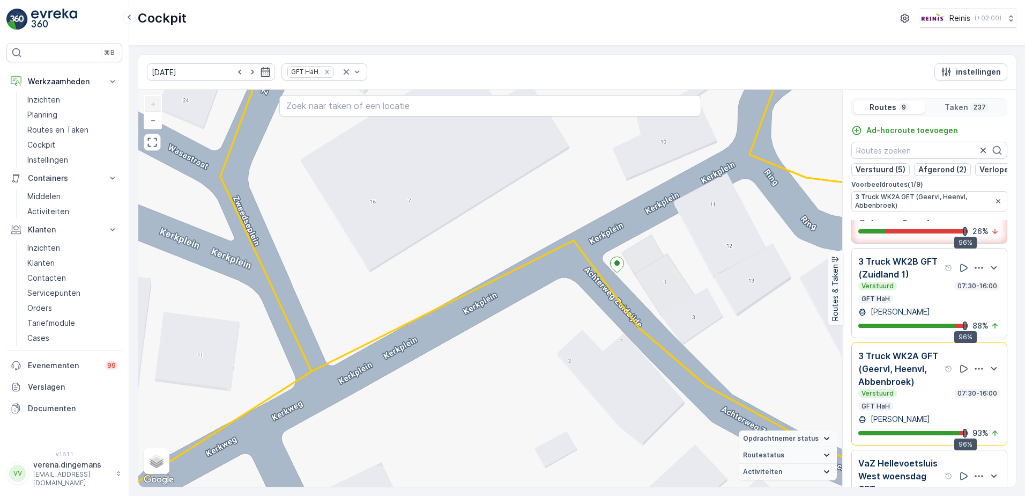
click at [228, 209] on div "3 3 2 2 2 2 2 2 2 2 2 2 3 Truck WK2A GFT (Geervl, Heenvl, Abbenbroek) + − Satel…" at bounding box center [490, 288] width 704 height 397
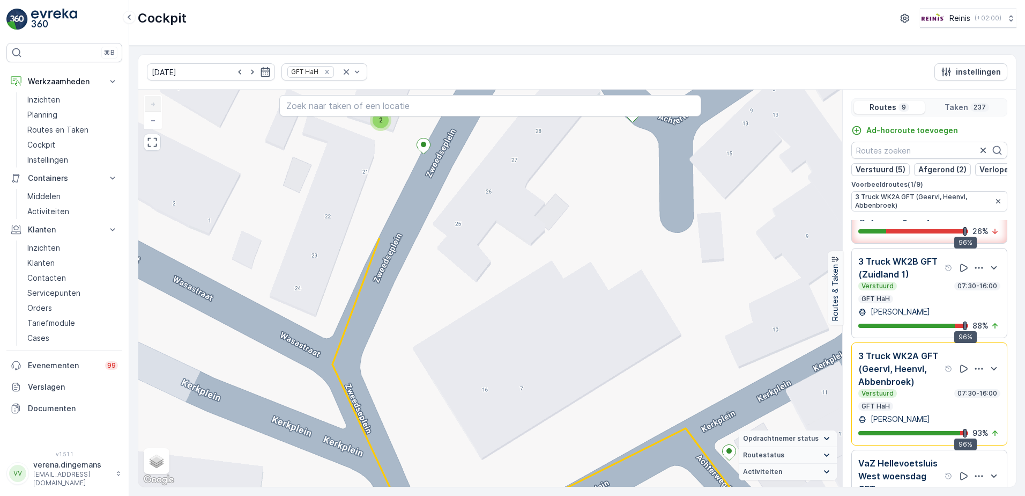
drag, startPoint x: 234, startPoint y: 219, endPoint x: 344, endPoint y: 372, distance: 188.6
click at [344, 372] on div "3 3 2 2 2 2 2 2 2 2 2 2 + − Satelliet stappenplan Terrein Hybride Leaflet Snelt…" at bounding box center [490, 288] width 704 height 397
